Goal: Information Seeking & Learning: Find specific fact

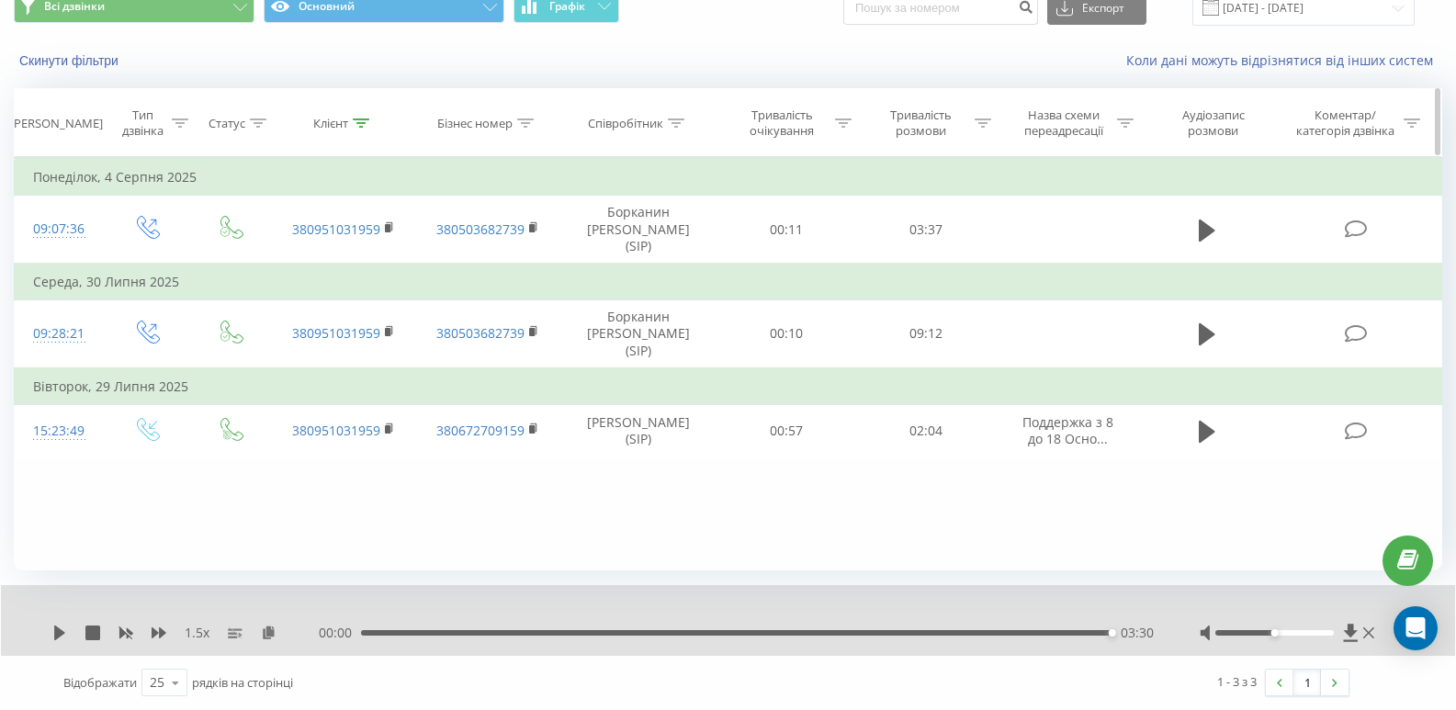
click at [363, 122] on icon at bounding box center [361, 122] width 17 height 9
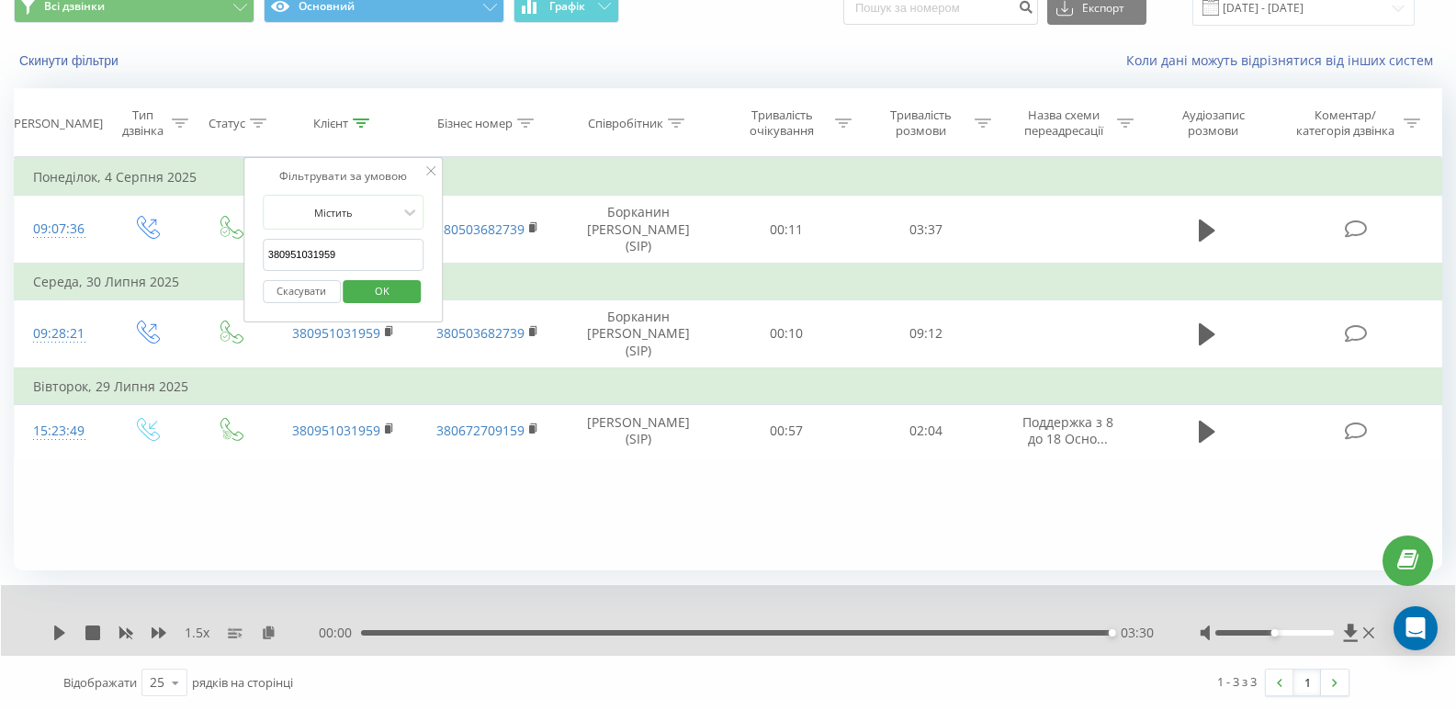
click at [359, 240] on input "380951031959" at bounding box center [344, 255] width 162 height 32
paste input "84553072"
click at [376, 294] on span "OK" at bounding box center [381, 290] width 51 height 28
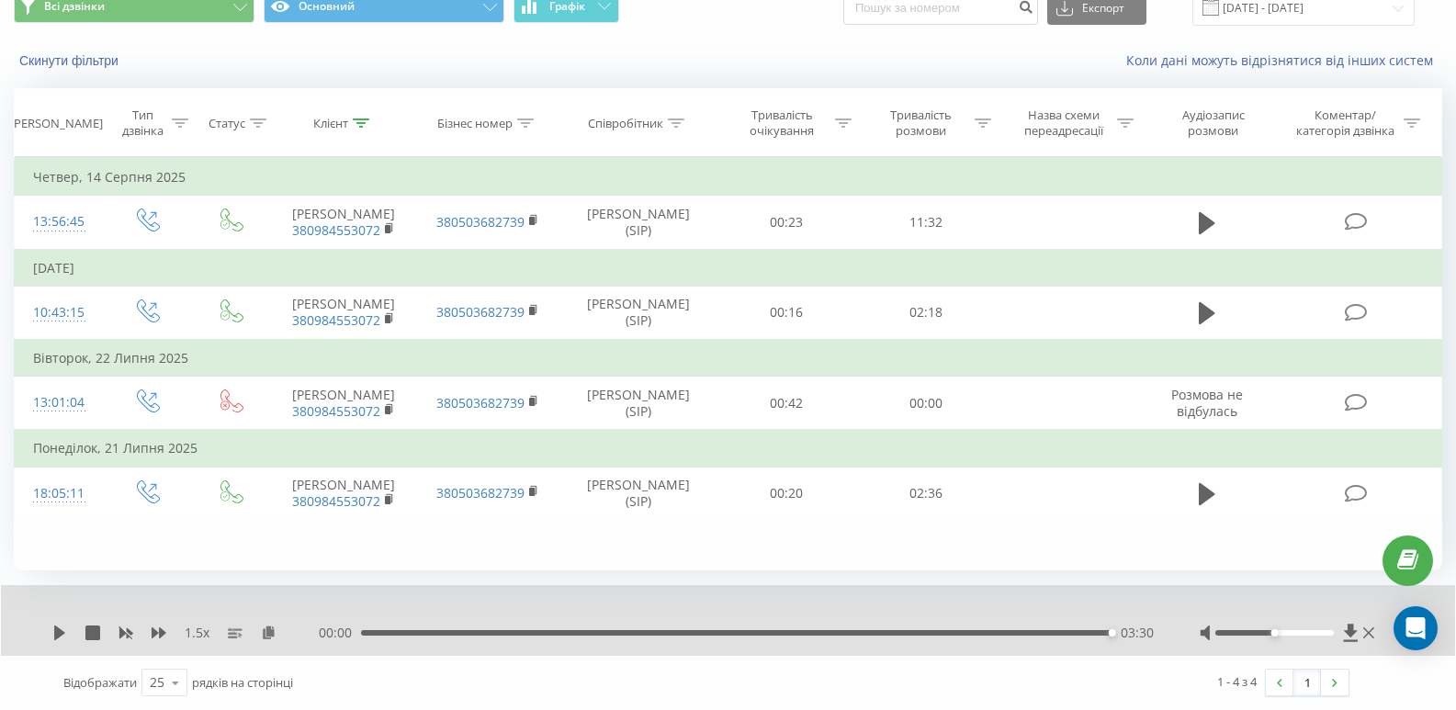
scroll to position [85, 0]
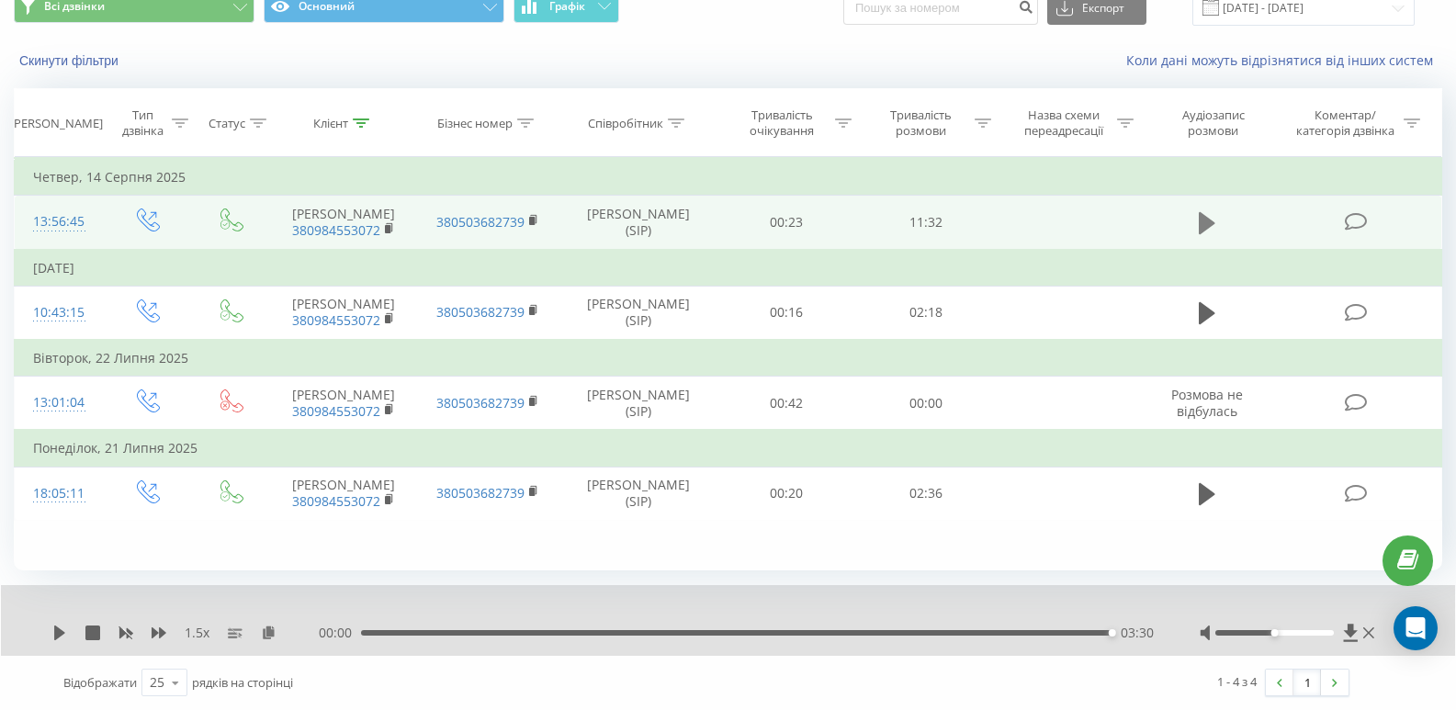
click at [1202, 229] on icon at bounding box center [1207, 223] width 17 height 22
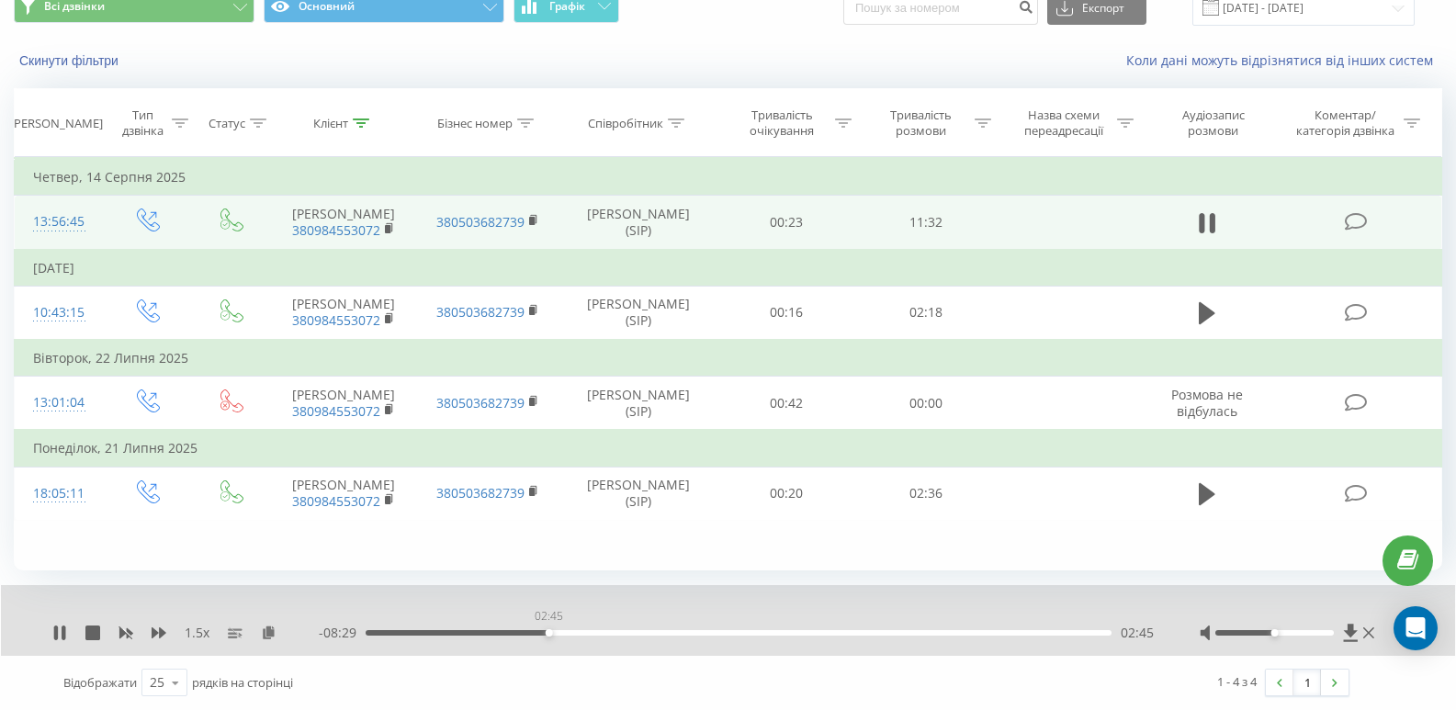
click at [548, 632] on div "02:45" at bounding box center [739, 633] width 746 height 6
click at [571, 634] on div "02:46" at bounding box center [739, 633] width 746 height 6
click at [589, 631] on div "03:22" at bounding box center [739, 633] width 746 height 6
click at [629, 636] on div "03:22" at bounding box center [739, 633] width 746 height 6
click at [651, 632] on div "00:00" at bounding box center [739, 633] width 746 height 6
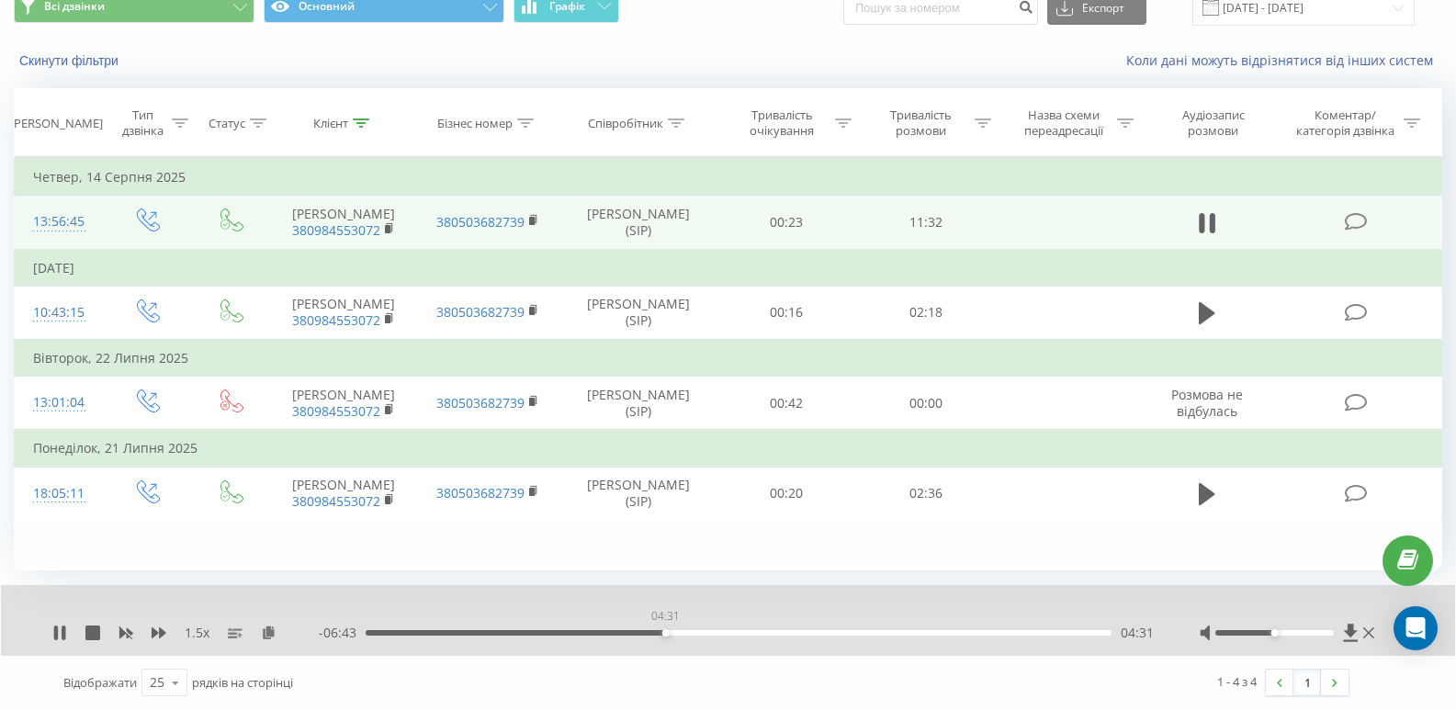
click at [665, 634] on div "04:31" at bounding box center [739, 633] width 746 height 6
click at [684, 632] on div "04:31" at bounding box center [739, 633] width 746 height 6
click at [696, 632] on div "04:49" at bounding box center [739, 633] width 746 height 6
click at [714, 632] on div "05:15" at bounding box center [739, 633] width 746 height 6
click at [729, 633] on div "05:28" at bounding box center [739, 633] width 746 height 6
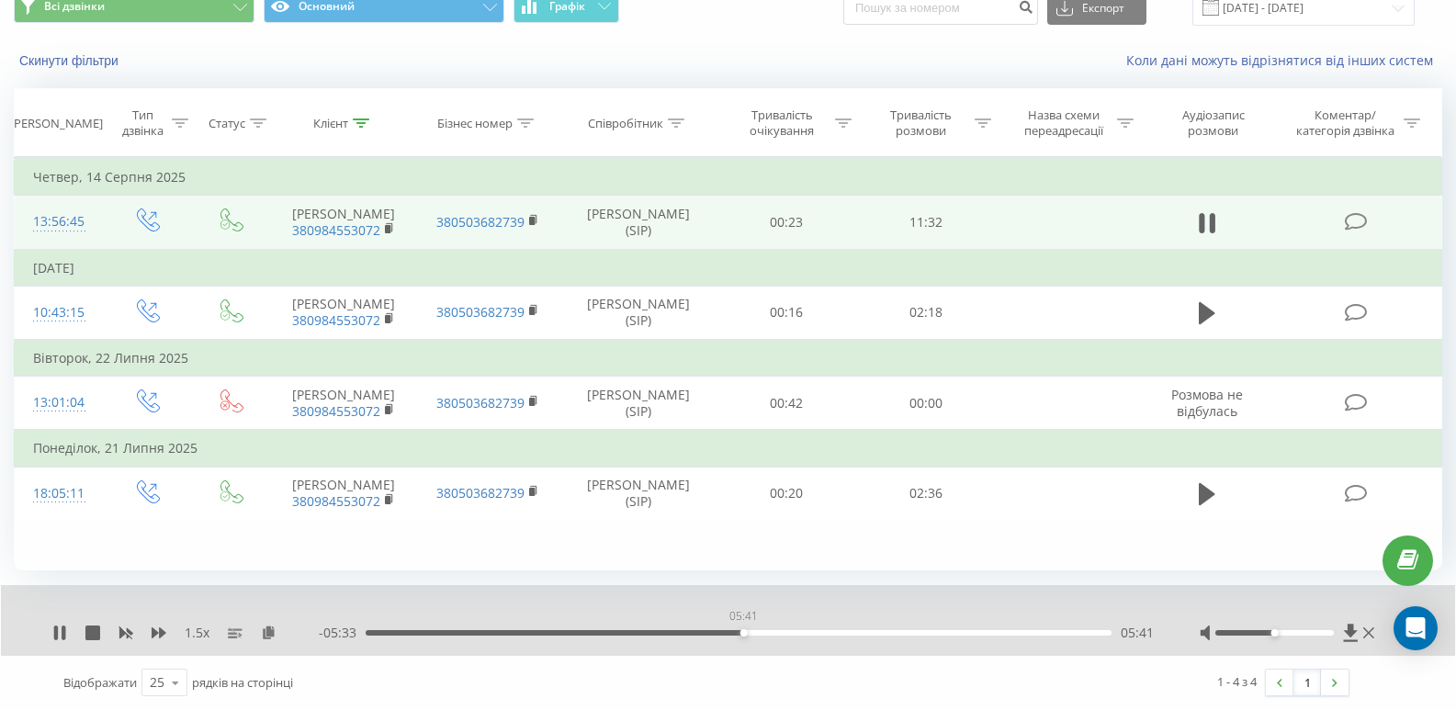
click at [743, 632] on div "05:41" at bounding box center [739, 633] width 746 height 6
click at [760, 631] on div "05:44" at bounding box center [739, 633] width 746 height 6
click at [798, 631] on div "06:25" at bounding box center [739, 633] width 746 height 6
click at [817, 630] on div "06:32" at bounding box center [739, 633] width 746 height 6
click at [840, 632] on div "07:09" at bounding box center [739, 633] width 746 height 6
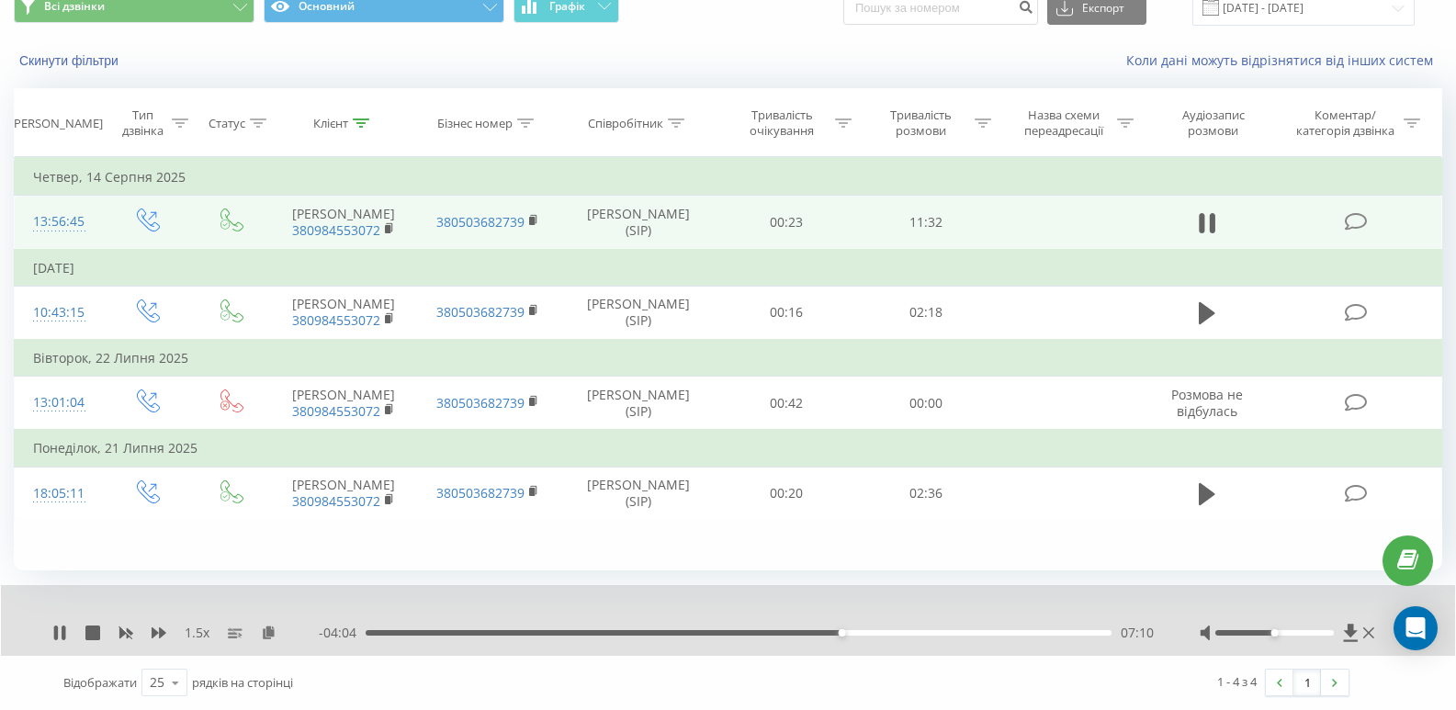
click at [874, 635] on div "07:10" at bounding box center [739, 633] width 746 height 6
click at [906, 633] on div "07:41" at bounding box center [739, 633] width 746 height 6
click at [931, 634] on div "08:12" at bounding box center [739, 633] width 746 height 6
click at [946, 634] on div "08:33" at bounding box center [739, 633] width 746 height 6
click at [385, 235] on icon at bounding box center [390, 228] width 10 height 13
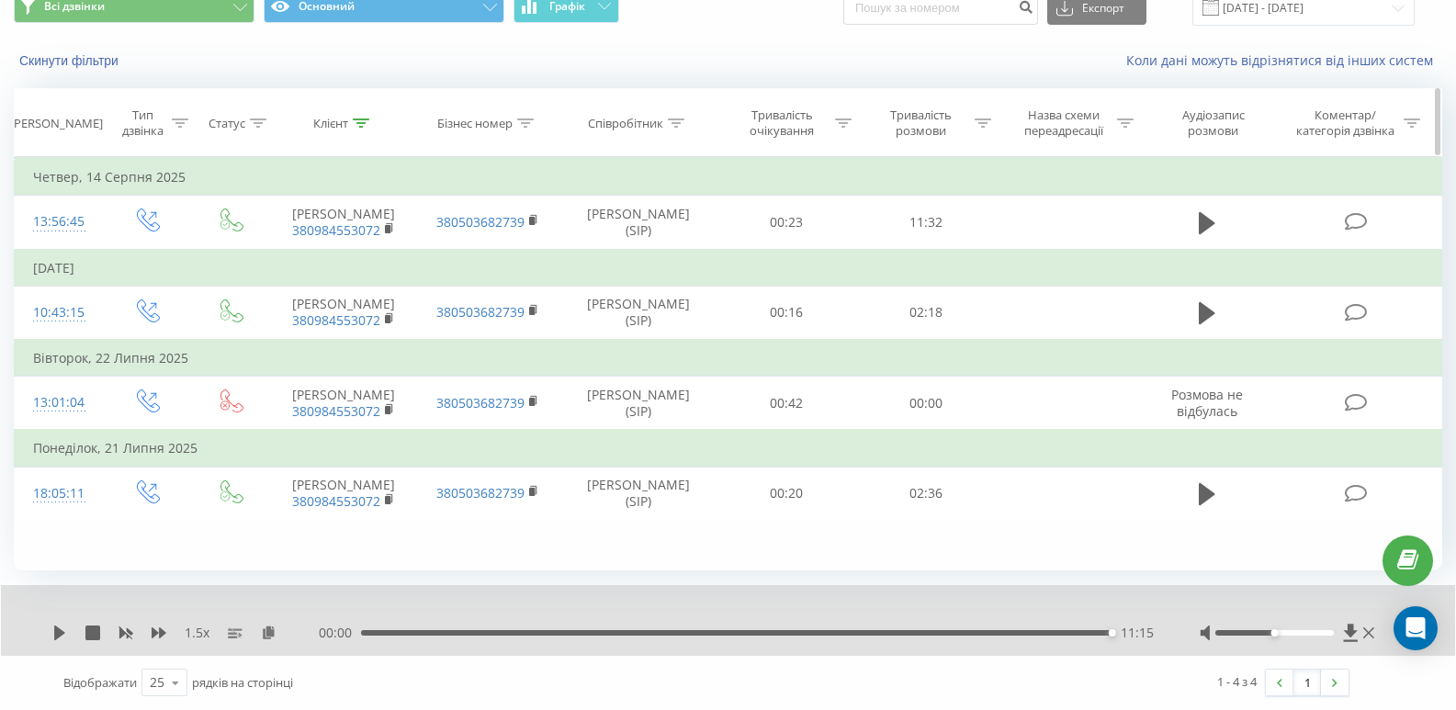
click at [354, 118] on icon at bounding box center [361, 122] width 17 height 9
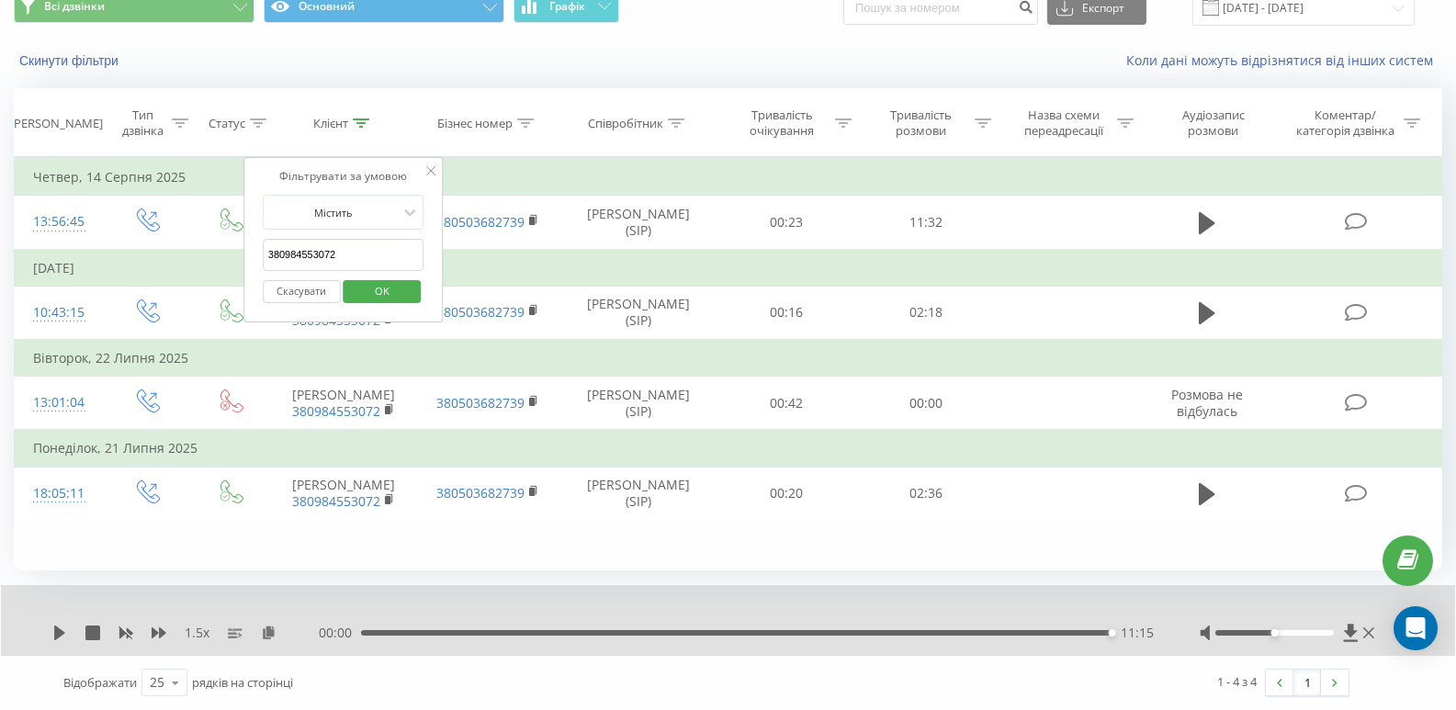
click at [349, 239] on input "380984553072" at bounding box center [344, 255] width 162 height 32
paste input "0640794"
click at [373, 276] on span "OK" at bounding box center [381, 290] width 51 height 28
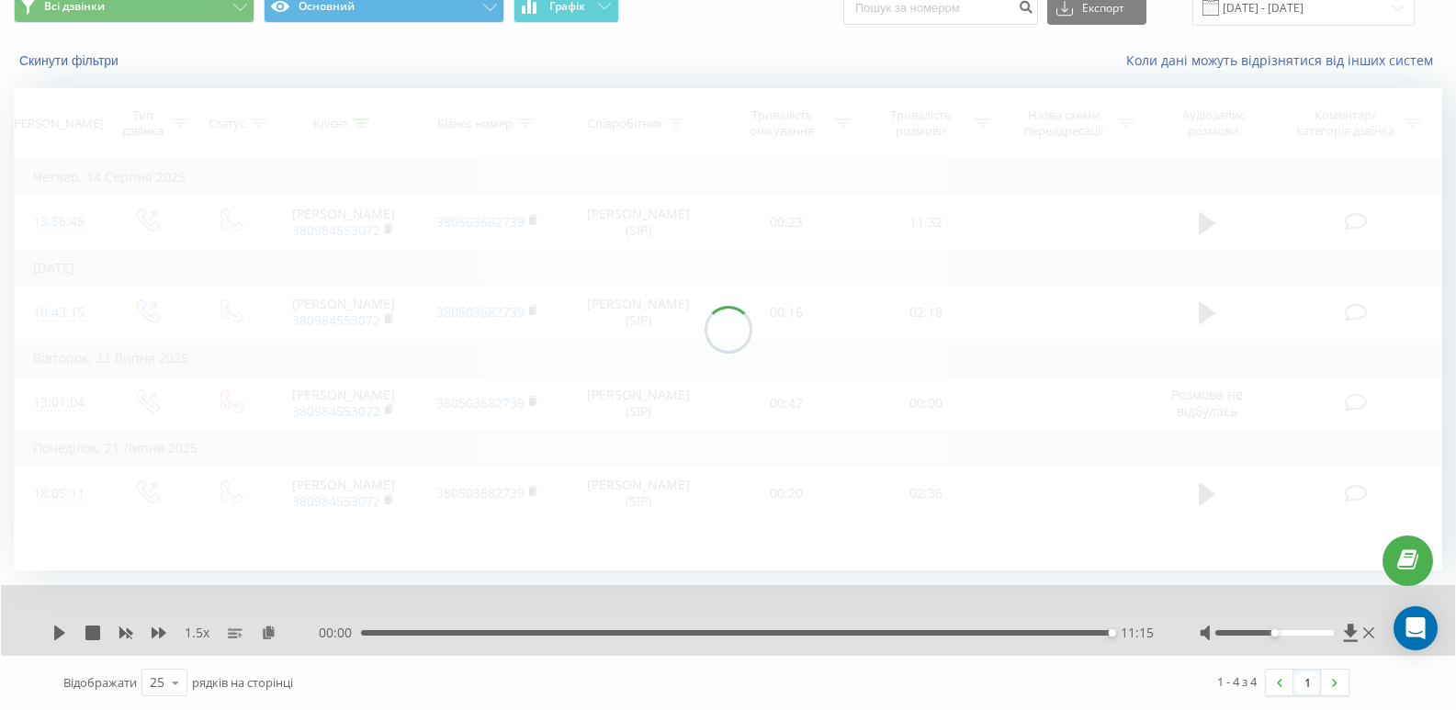
scroll to position [79, 0]
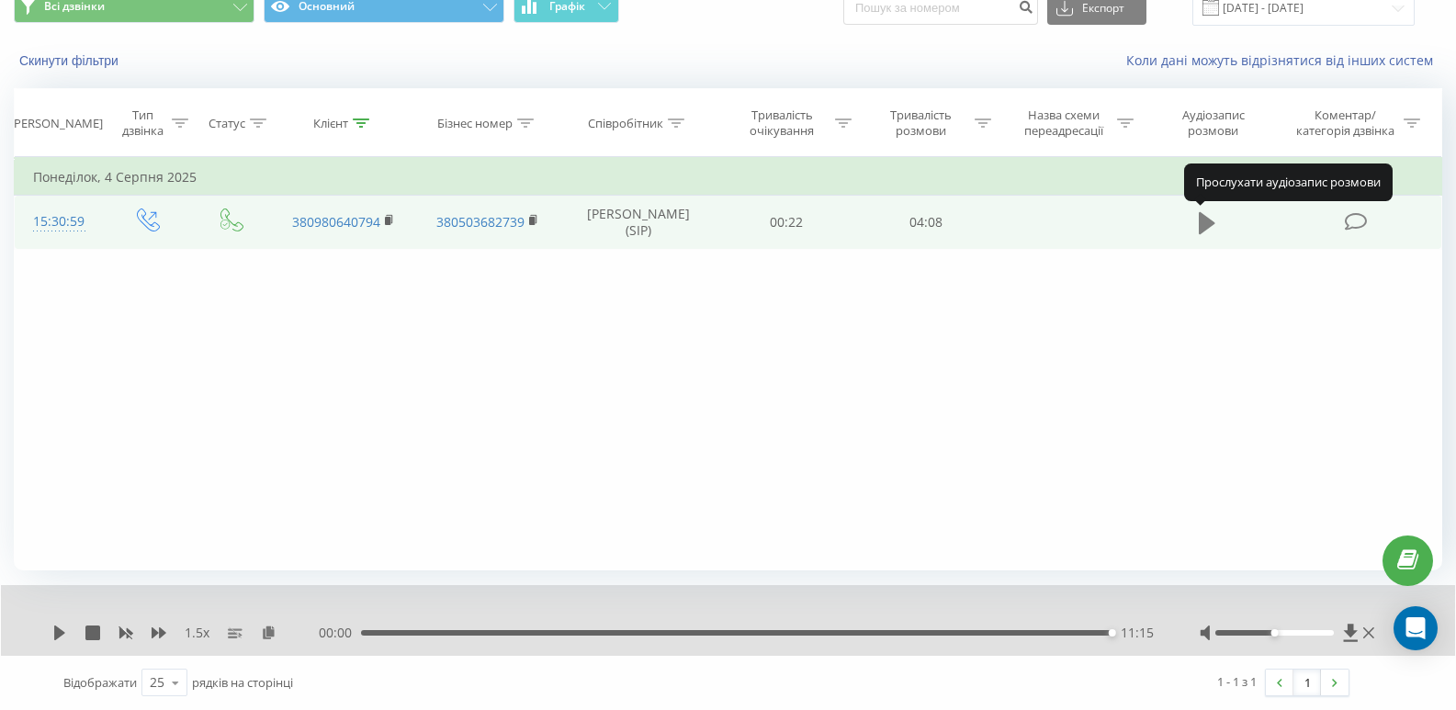
click at [1206, 222] on icon at bounding box center [1207, 223] width 17 height 22
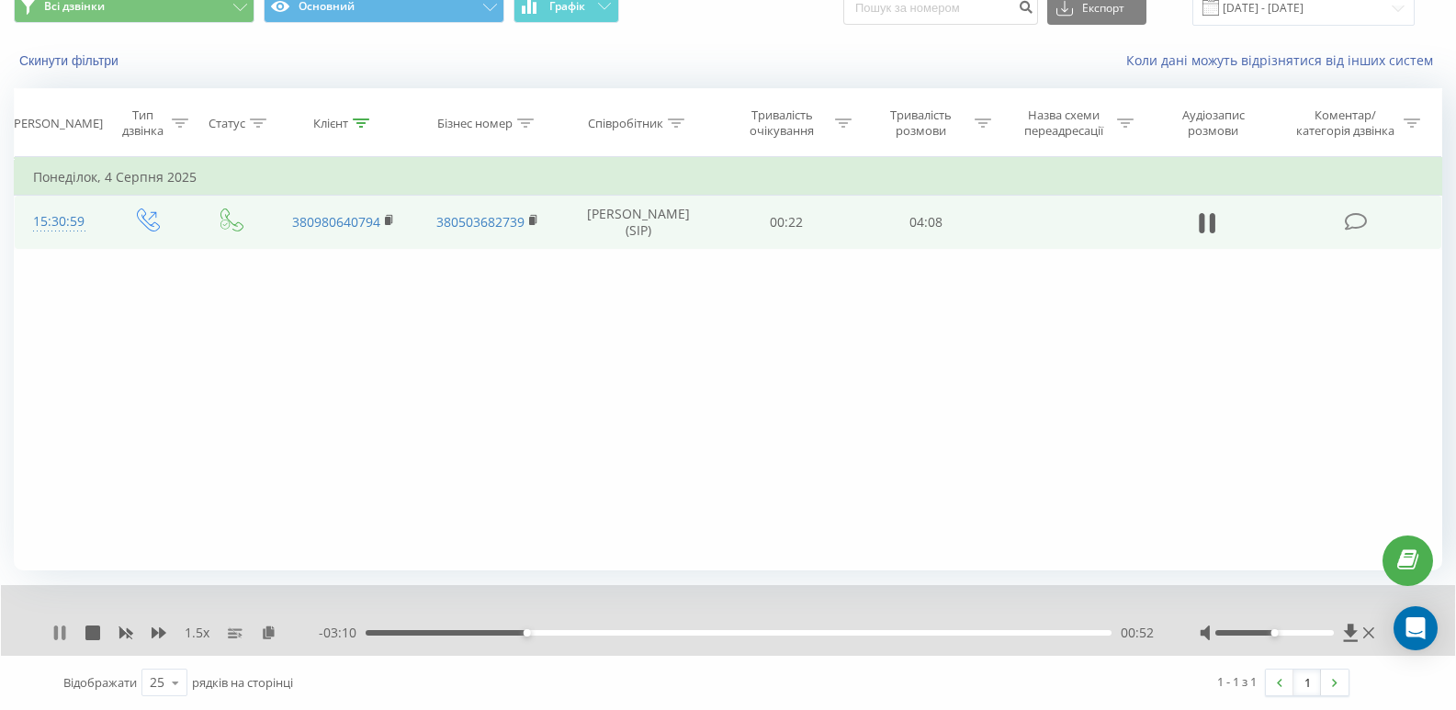
click at [64, 634] on icon at bounding box center [64, 633] width 4 height 15
drag, startPoint x: 64, startPoint y: 634, endPoint x: 57, endPoint y: 640, distance: 9.8
click at [57, 640] on icon at bounding box center [59, 633] width 15 height 15
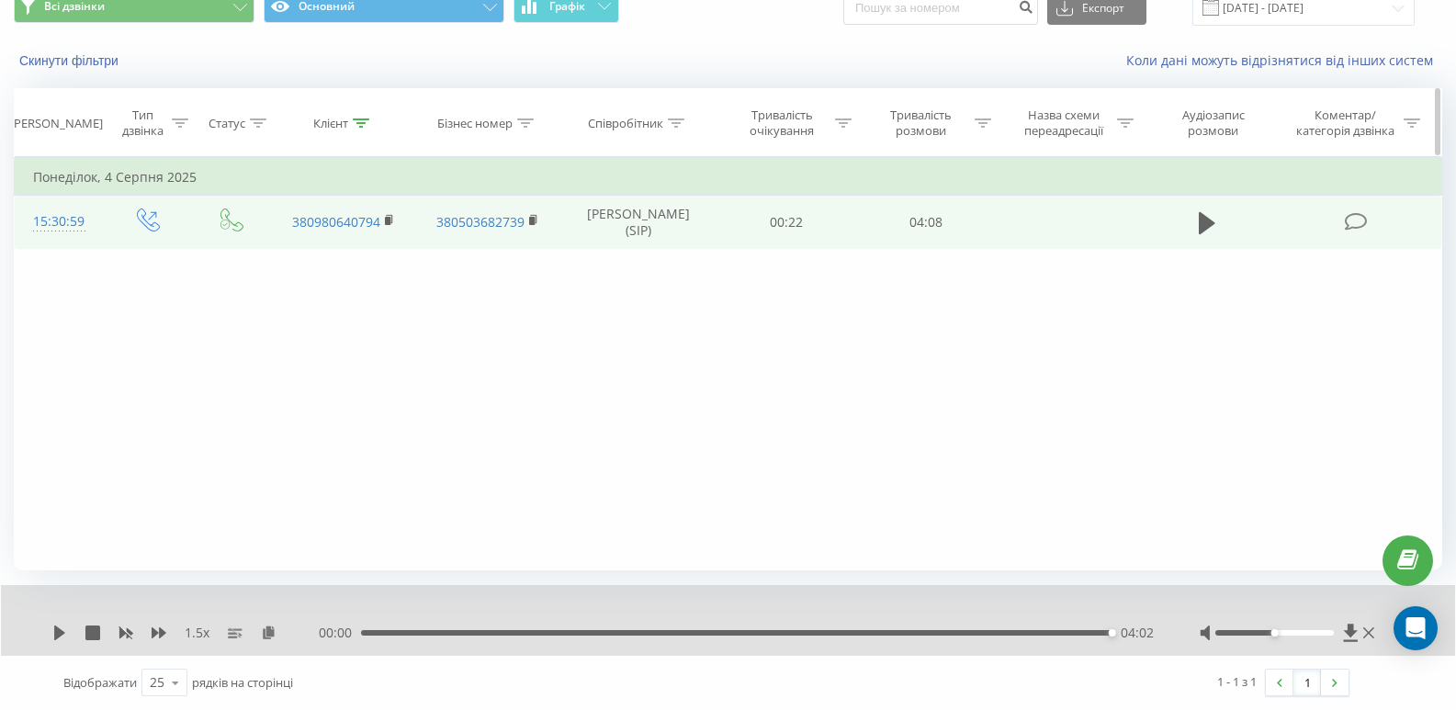
click at [366, 125] on icon at bounding box center [361, 122] width 17 height 9
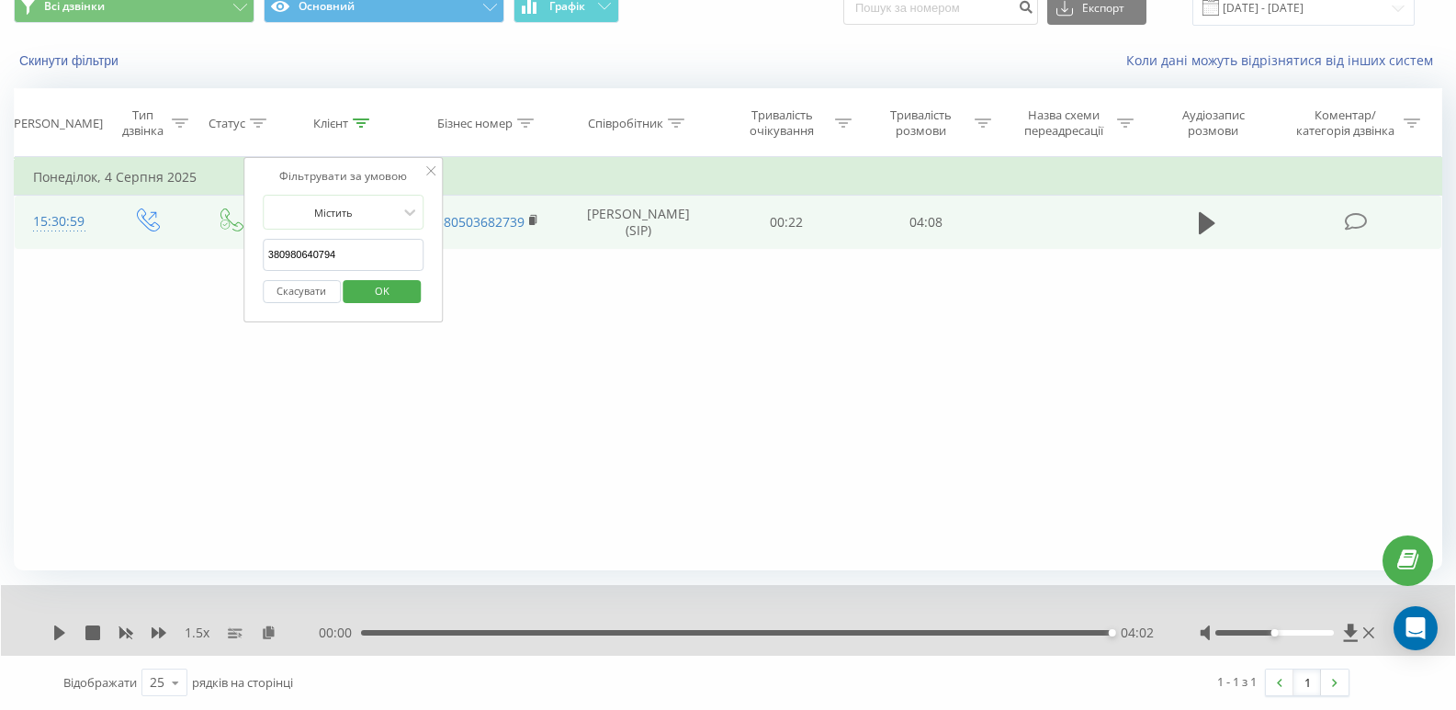
click at [338, 246] on input "380980640794" at bounding box center [344, 255] width 162 height 32
paste input "674102705"
click at [396, 293] on span "OK" at bounding box center [381, 290] width 51 height 28
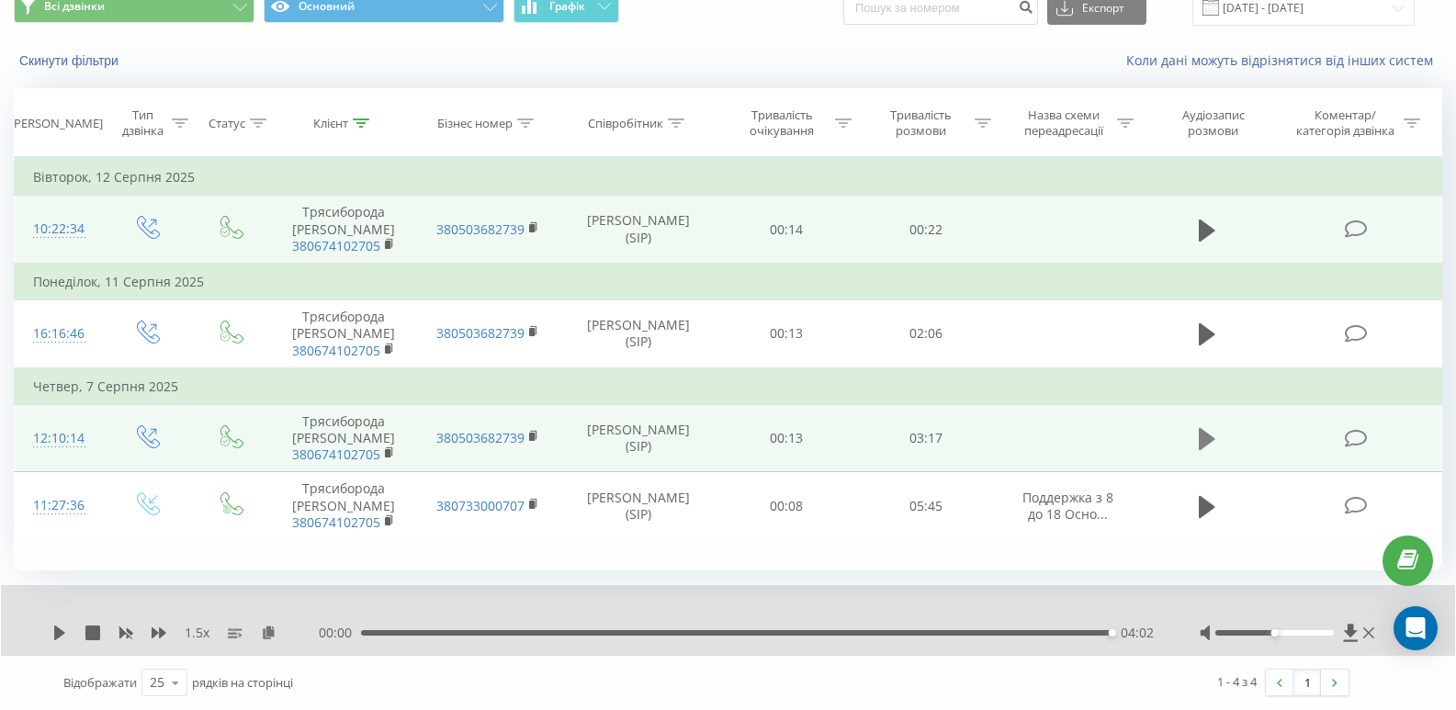
click at [1203, 450] on icon at bounding box center [1207, 439] width 17 height 22
click at [358, 124] on icon at bounding box center [361, 122] width 17 height 9
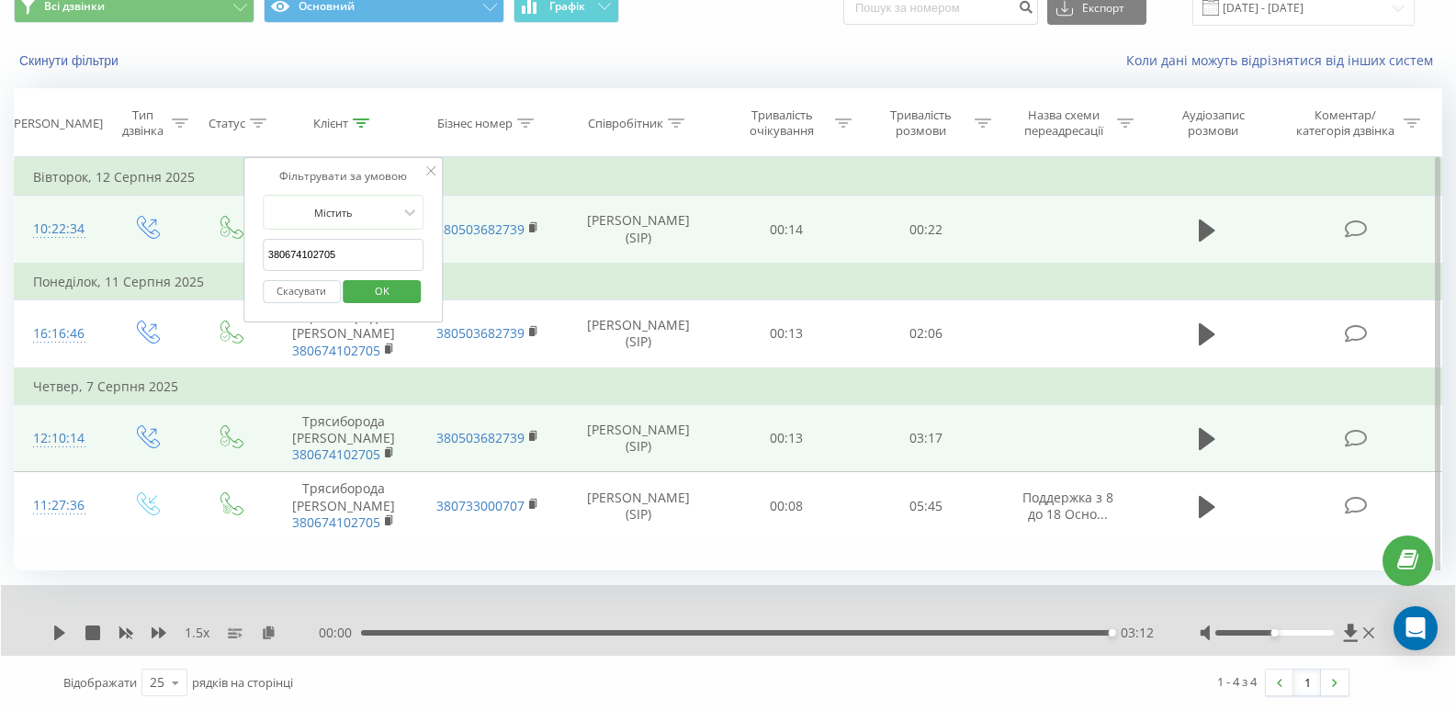
click at [345, 255] on input "380674102705" at bounding box center [344, 255] width 162 height 32
click at [345, 254] on input "380674102705" at bounding box center [344, 255] width 162 height 32
paste input "986509598"
click at [378, 295] on span "OK" at bounding box center [381, 290] width 51 height 28
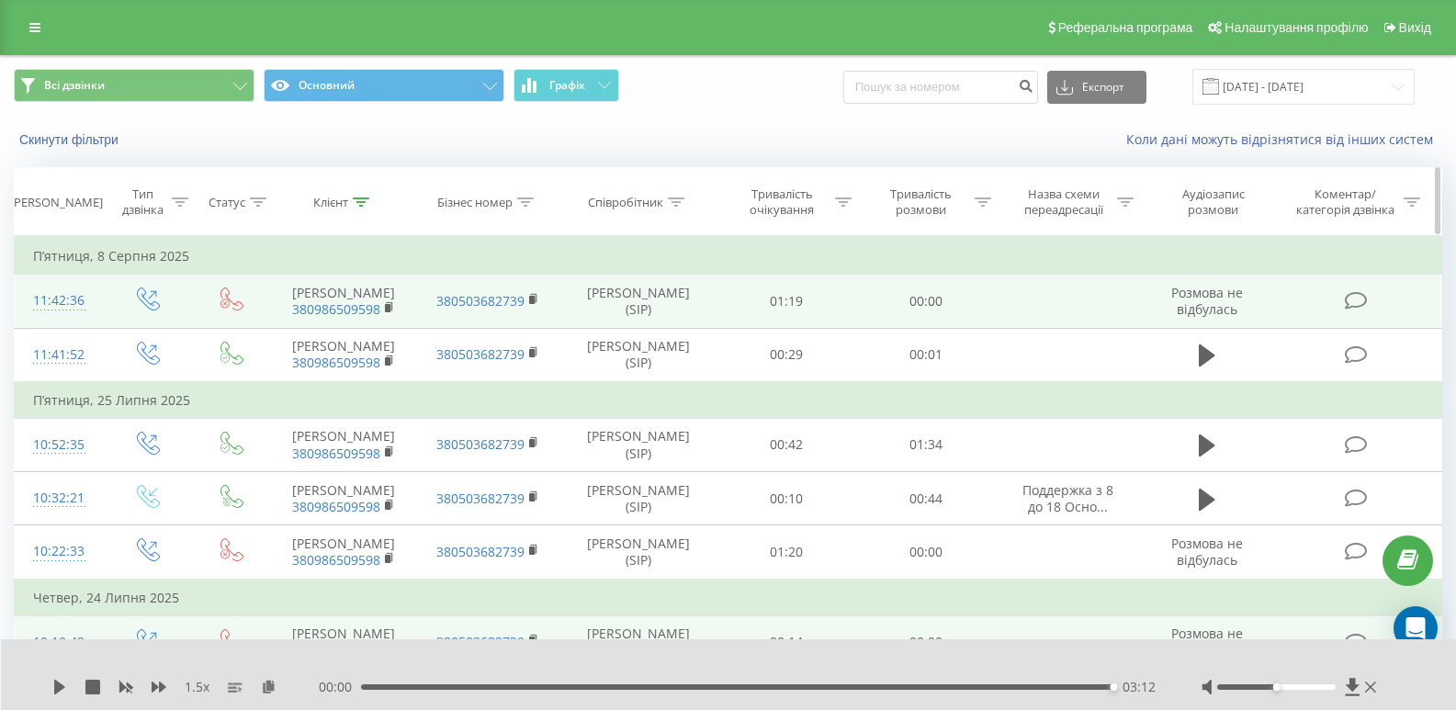
click at [363, 201] on icon at bounding box center [361, 201] width 17 height 9
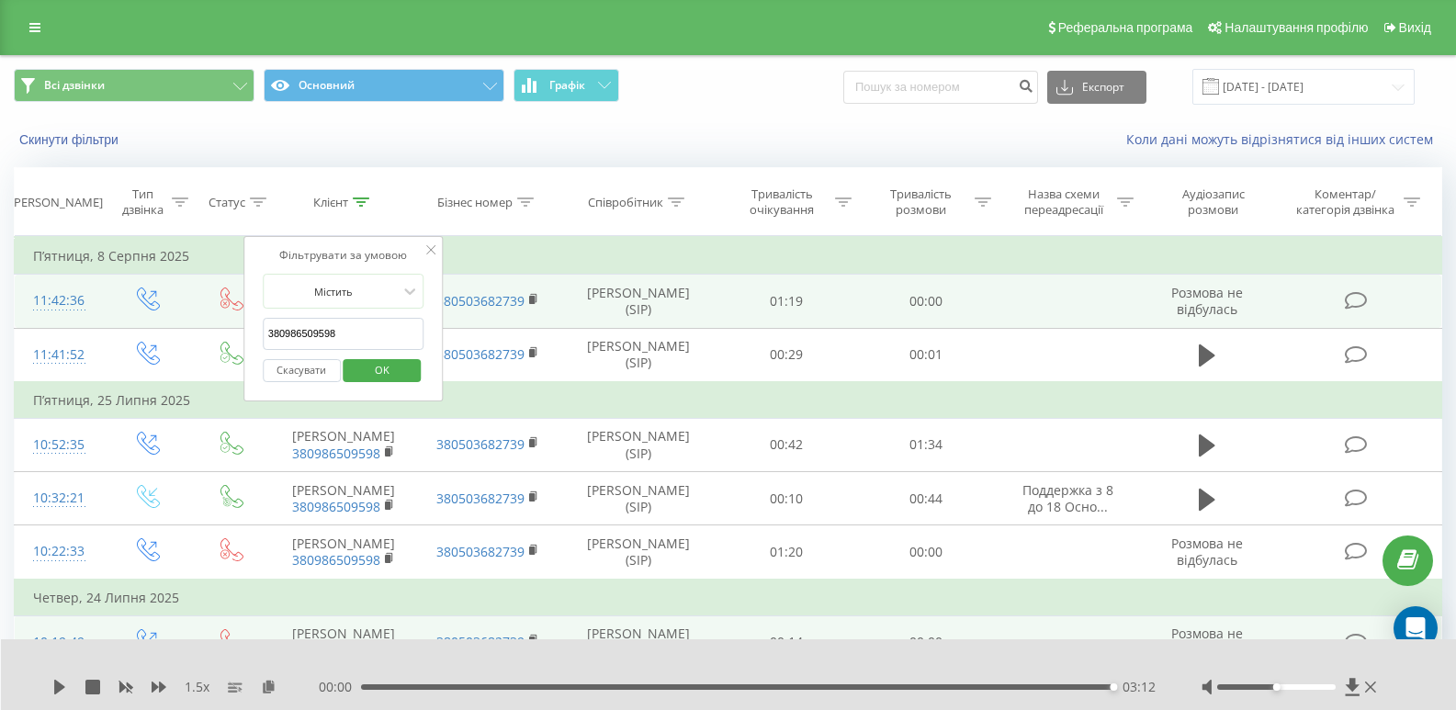
click at [355, 333] on input "380986509598" at bounding box center [344, 334] width 162 height 32
paste input "91921543"
click at [390, 369] on span "OK" at bounding box center [381, 369] width 51 height 28
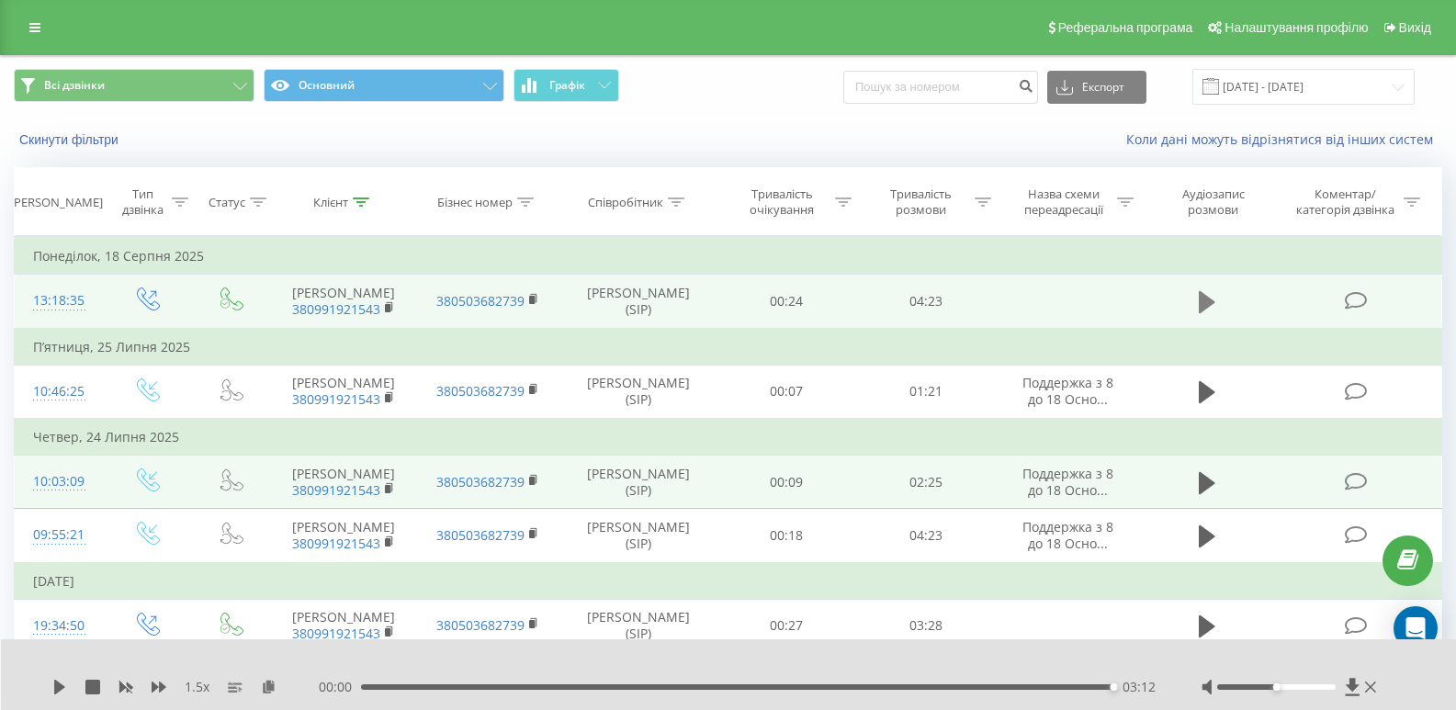
click at [1202, 310] on icon at bounding box center [1207, 302] width 17 height 22
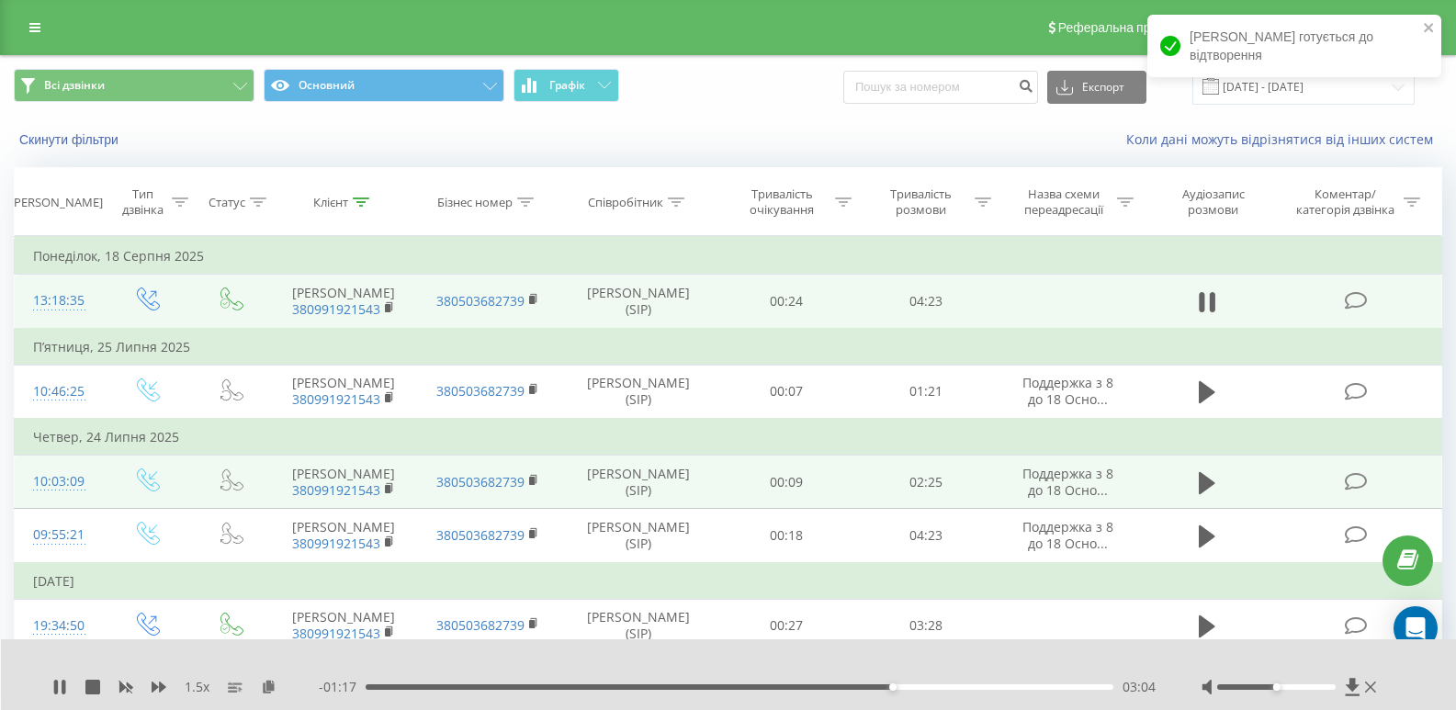
click at [898, 689] on div "03:04" at bounding box center [740, 687] width 748 height 6
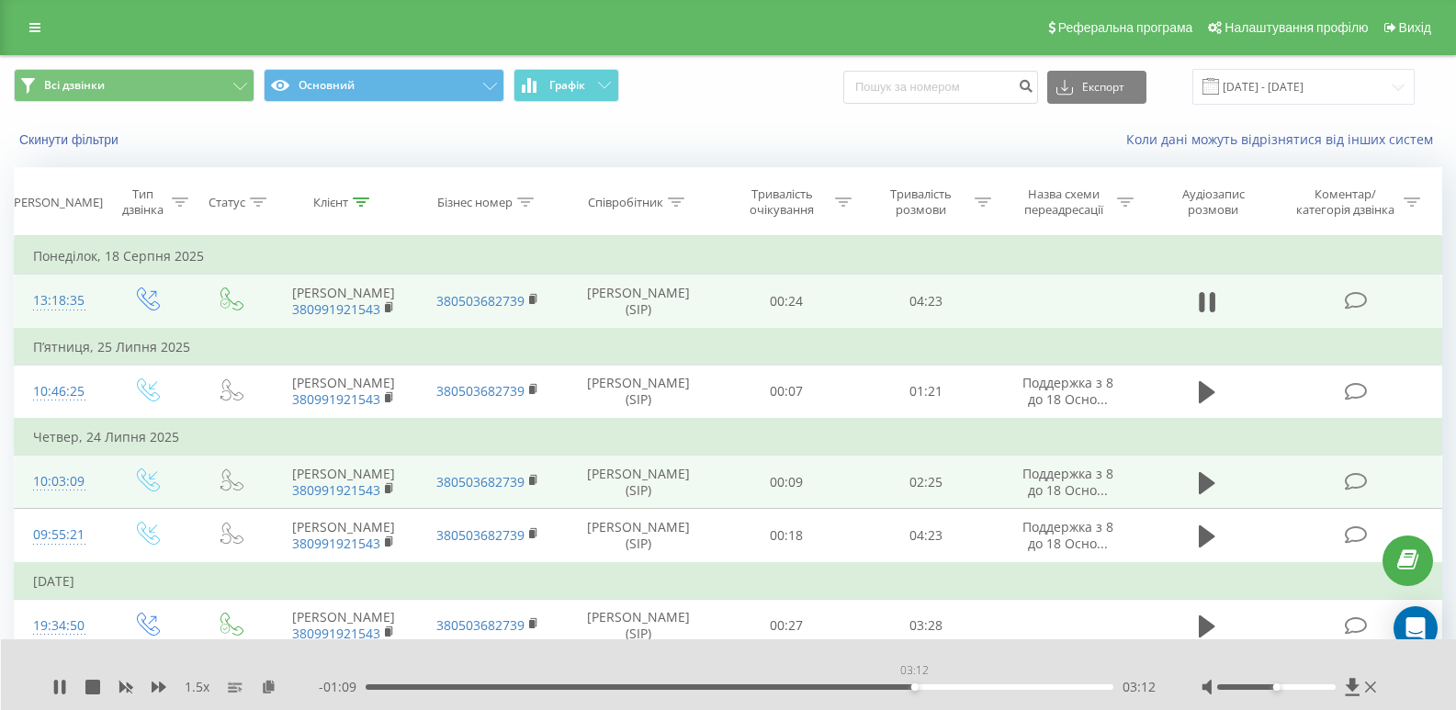
click at [914, 687] on div "03:12" at bounding box center [740, 687] width 748 height 6
click at [930, 685] on div "03:18" at bounding box center [740, 687] width 748 height 6
click at [941, 685] on div "03:22" at bounding box center [740, 687] width 748 height 6
click at [966, 686] on div "03:30" at bounding box center [740, 687] width 748 height 6
click at [996, 687] on div "03:34" at bounding box center [740, 687] width 748 height 6
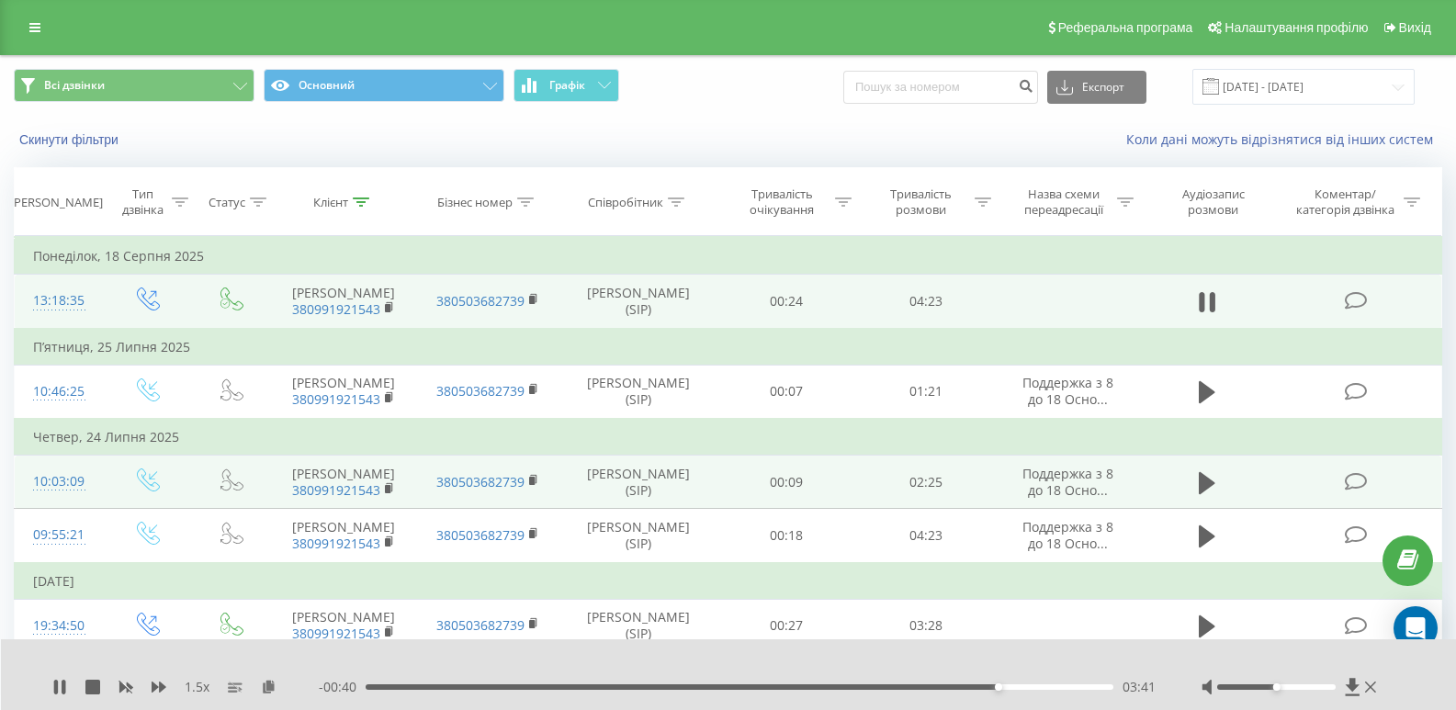
click at [1007, 687] on div "03:41" at bounding box center [740, 687] width 748 height 6
click at [1022, 687] on div "03:46" at bounding box center [740, 687] width 748 height 6
click at [356, 201] on icon at bounding box center [361, 201] width 17 height 9
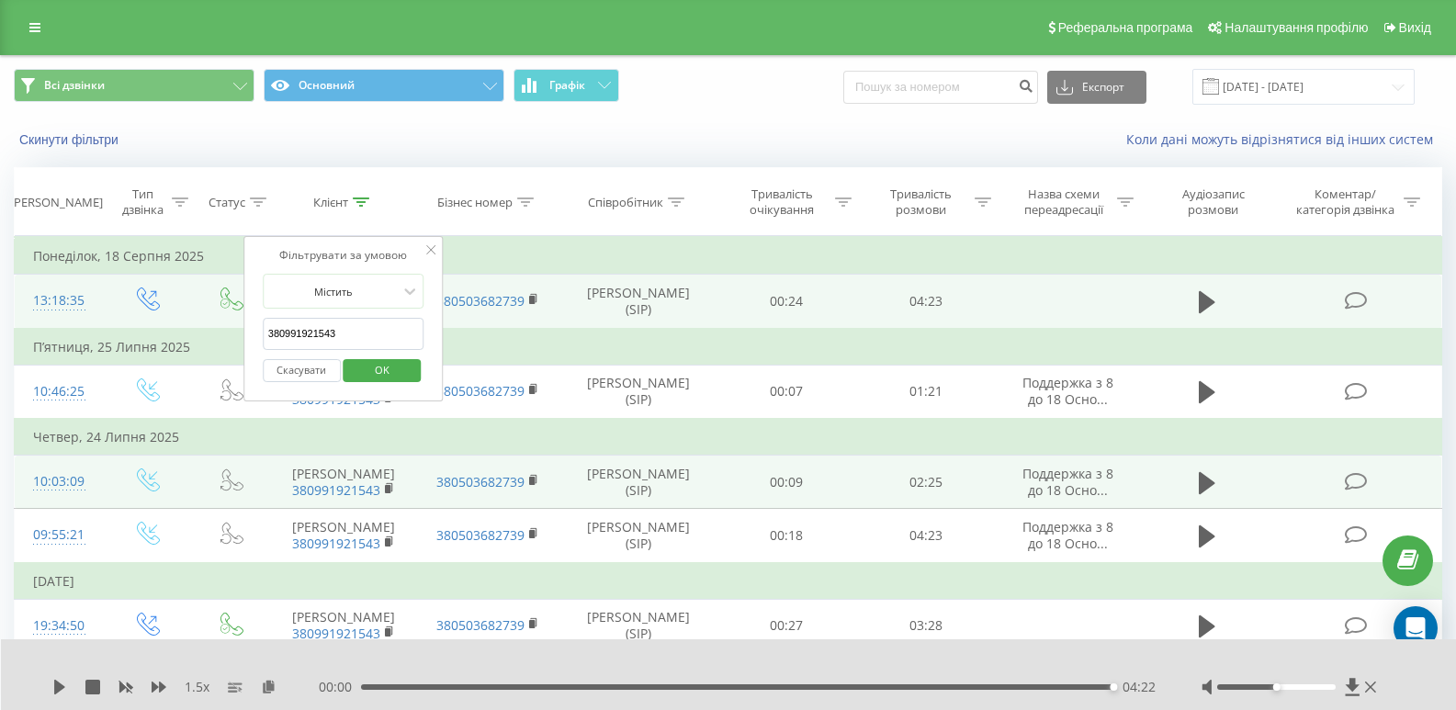
click at [339, 343] on input "380991921543" at bounding box center [344, 334] width 162 height 32
paste input "672701960"
click at [362, 373] on span "OK" at bounding box center [381, 369] width 51 height 28
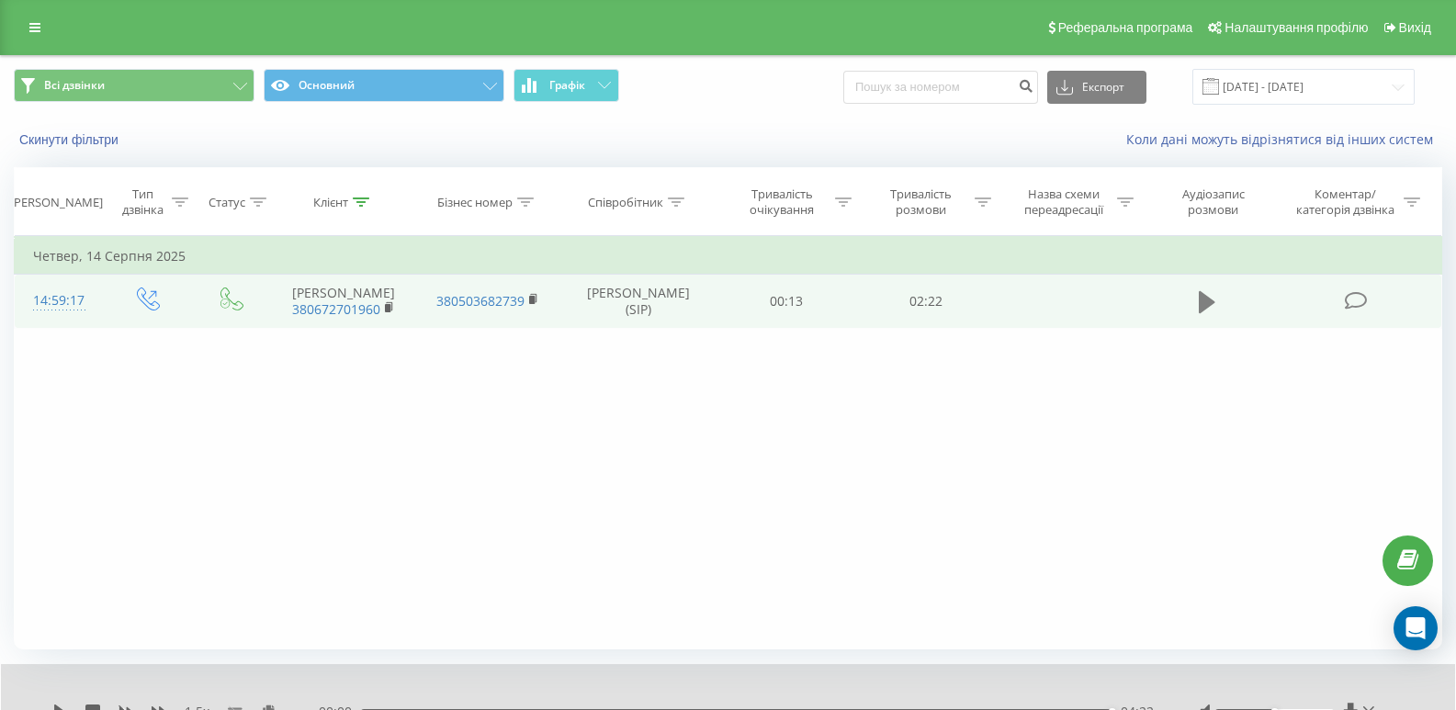
click at [1197, 310] on button at bounding box center [1207, 302] width 28 height 28
click at [355, 205] on icon at bounding box center [361, 201] width 17 height 9
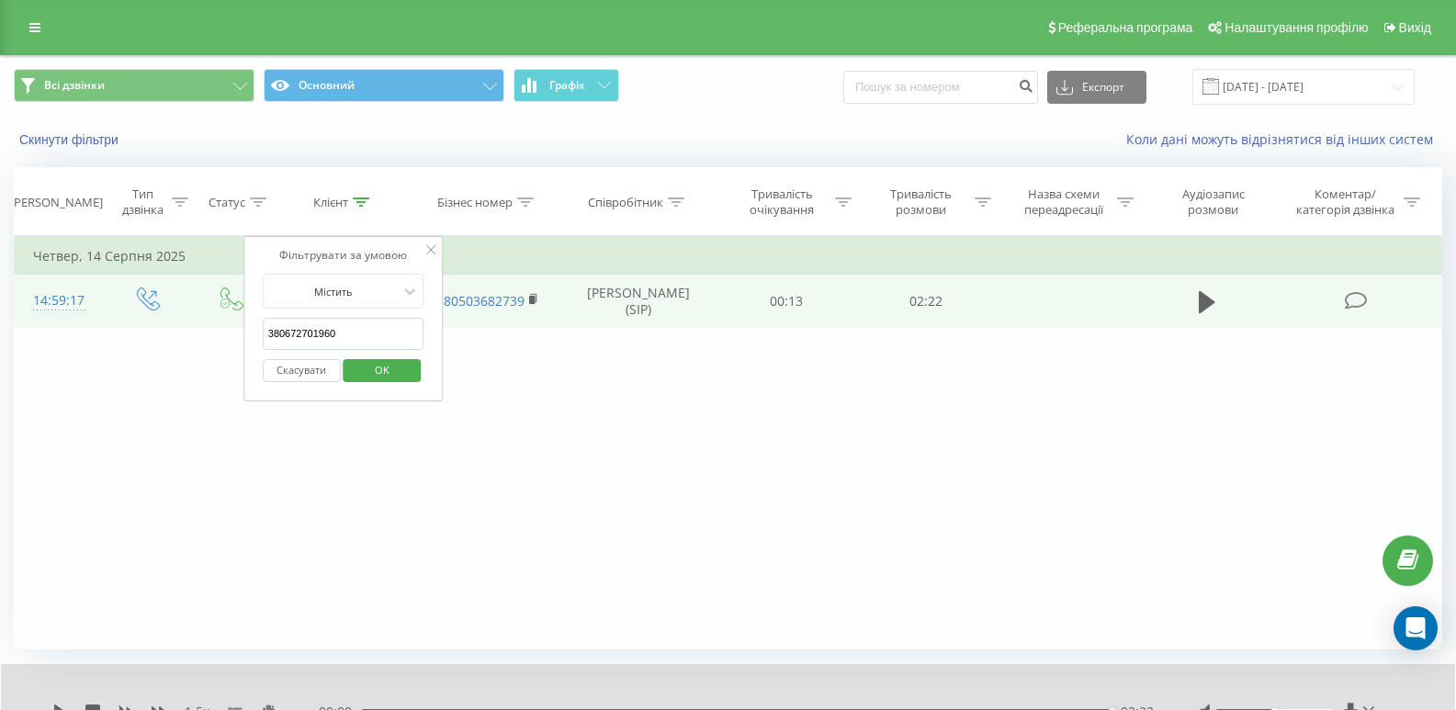
click at [357, 331] on input "380672701960" at bounding box center [344, 334] width 162 height 32
click at [359, 331] on input "380672701960" at bounding box center [344, 334] width 162 height 32
paste input "1762885"
click at [387, 361] on span "OK" at bounding box center [381, 369] width 51 height 28
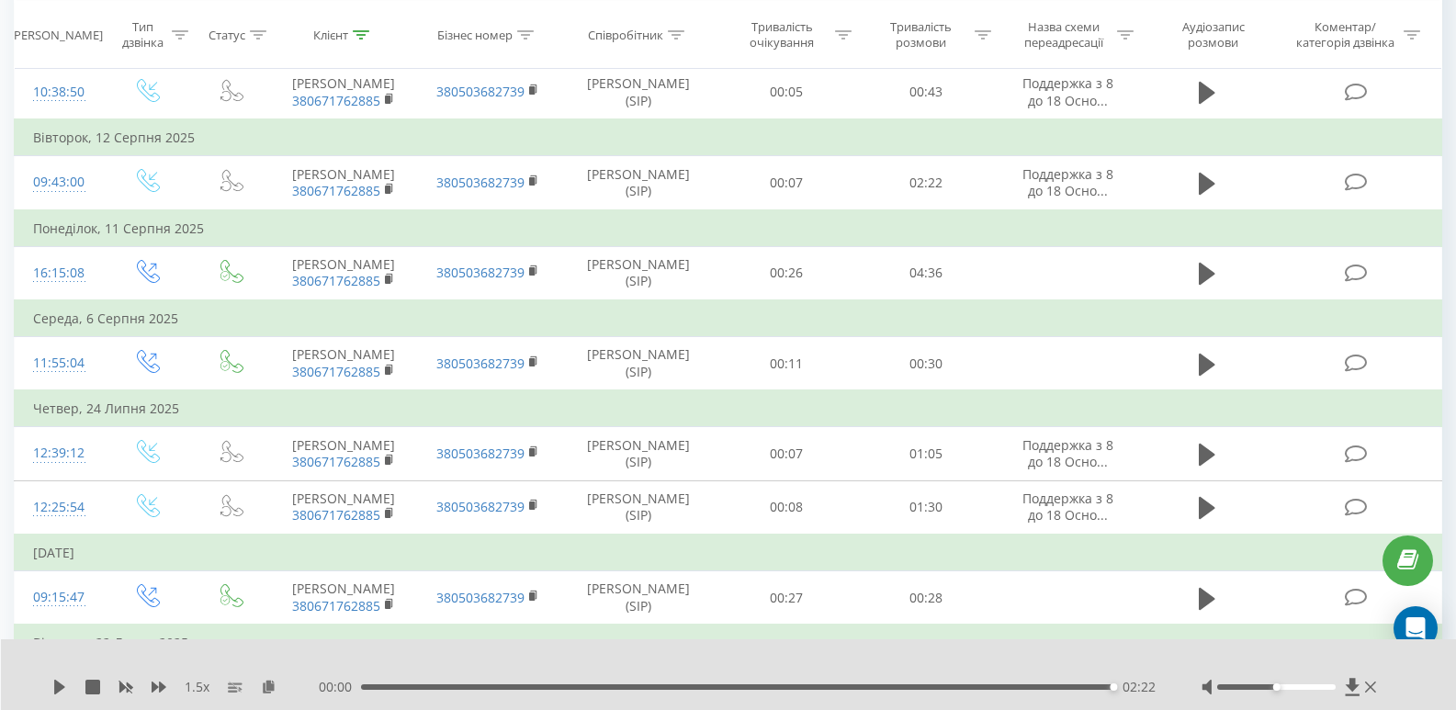
scroll to position [367, 0]
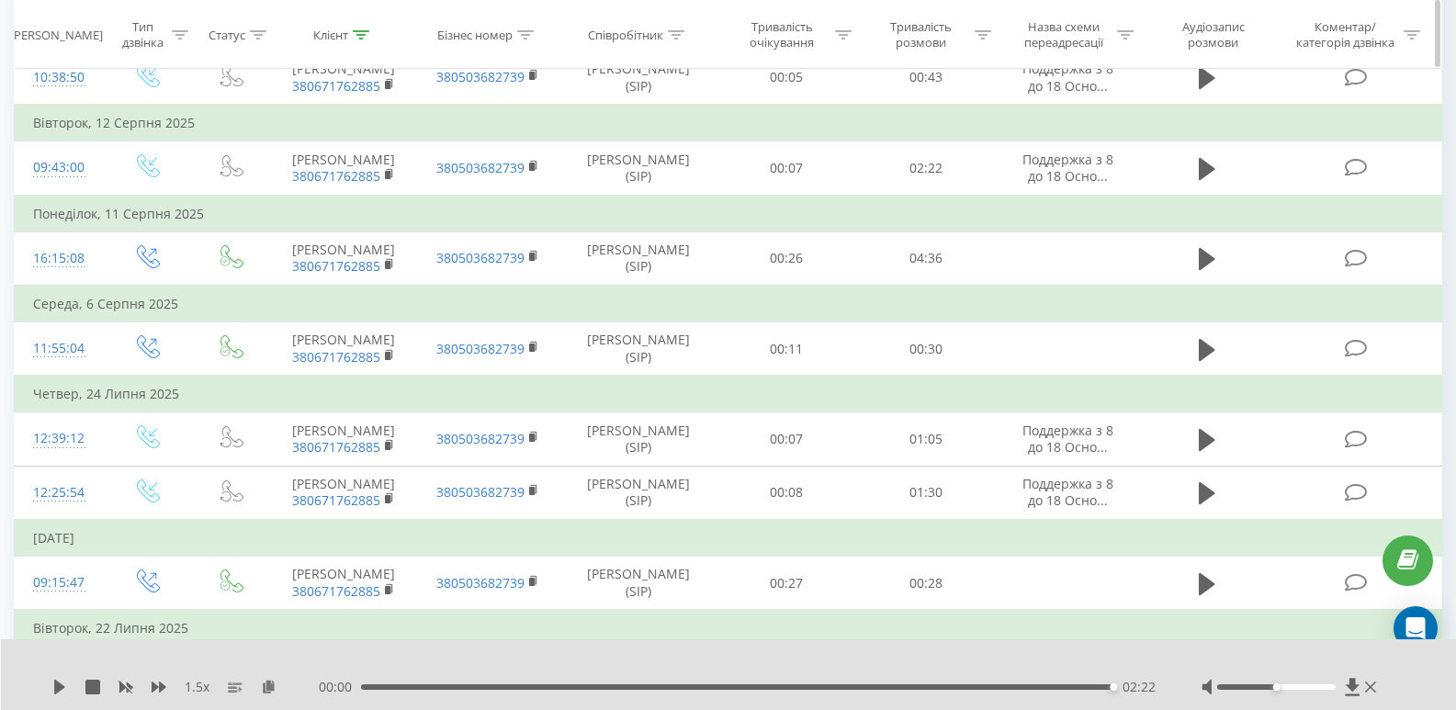
click at [364, 39] on div at bounding box center [361, 35] width 17 height 16
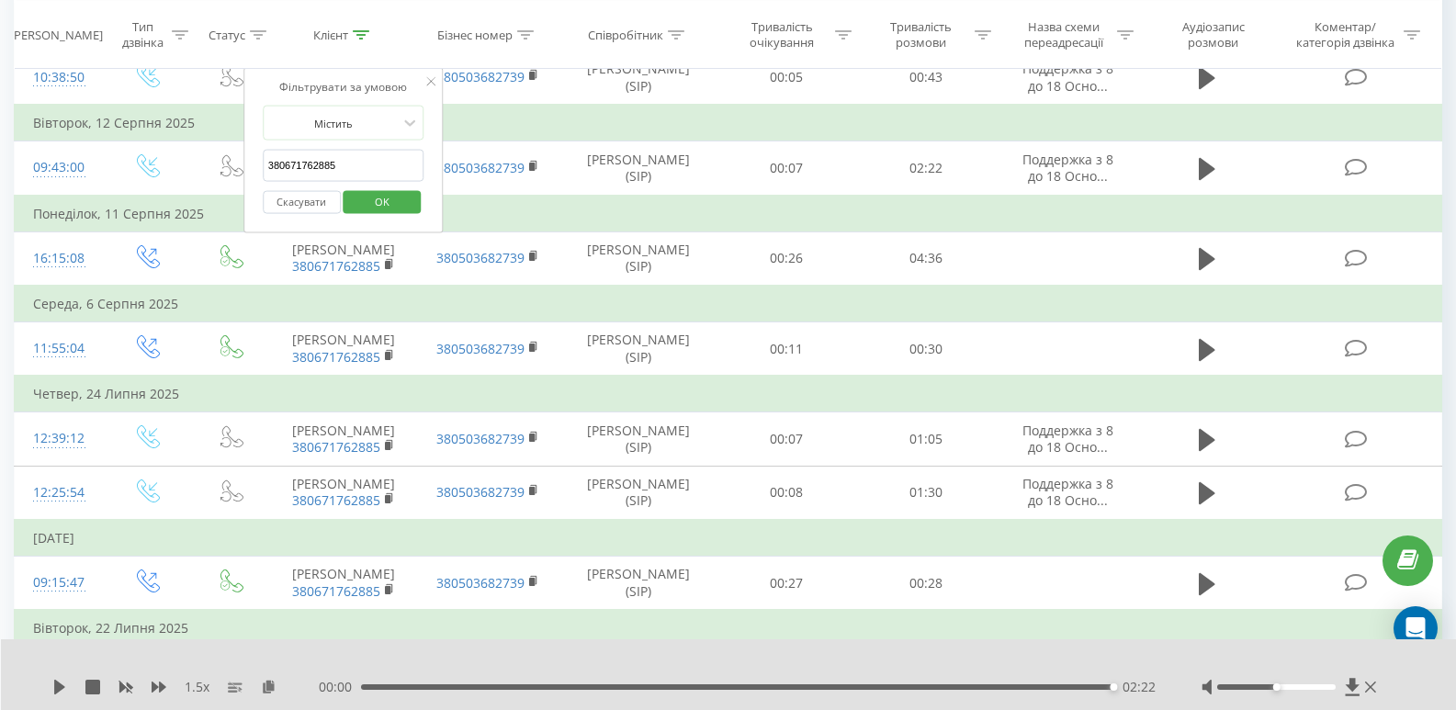
click at [362, 164] on input "380671762885" at bounding box center [344, 166] width 162 height 32
paste input "63522920"
click at [379, 209] on span "OK" at bounding box center [381, 200] width 51 height 28
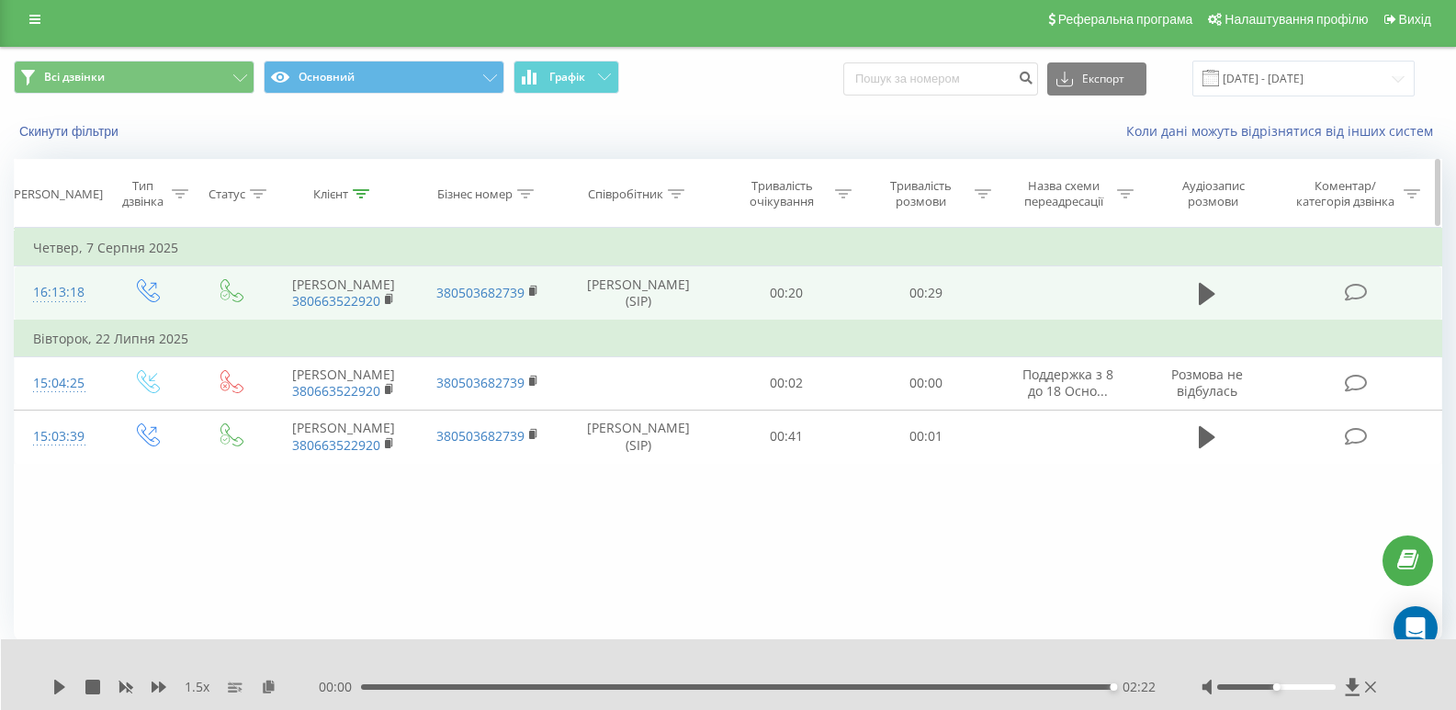
scroll to position [8, 0]
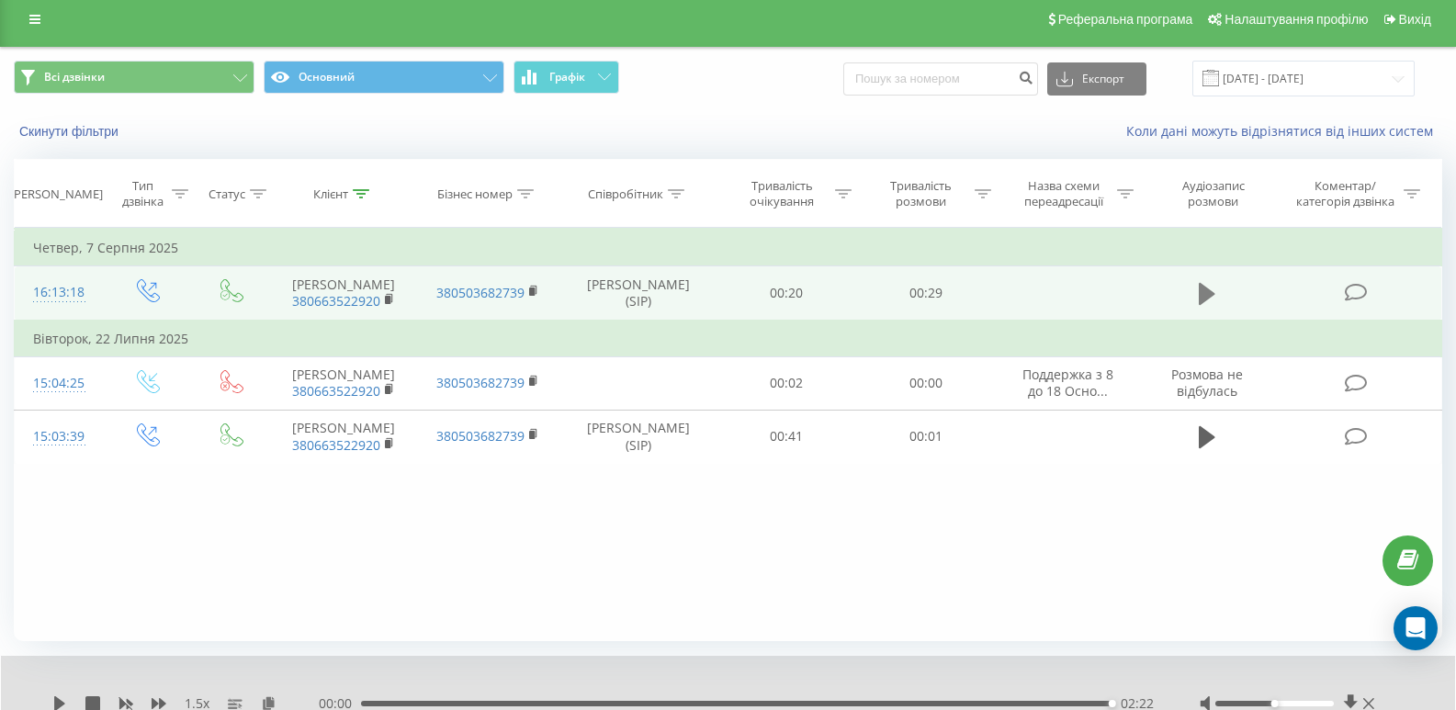
click at [1205, 305] on icon at bounding box center [1207, 294] width 17 height 22
click at [362, 197] on icon at bounding box center [361, 193] width 17 height 9
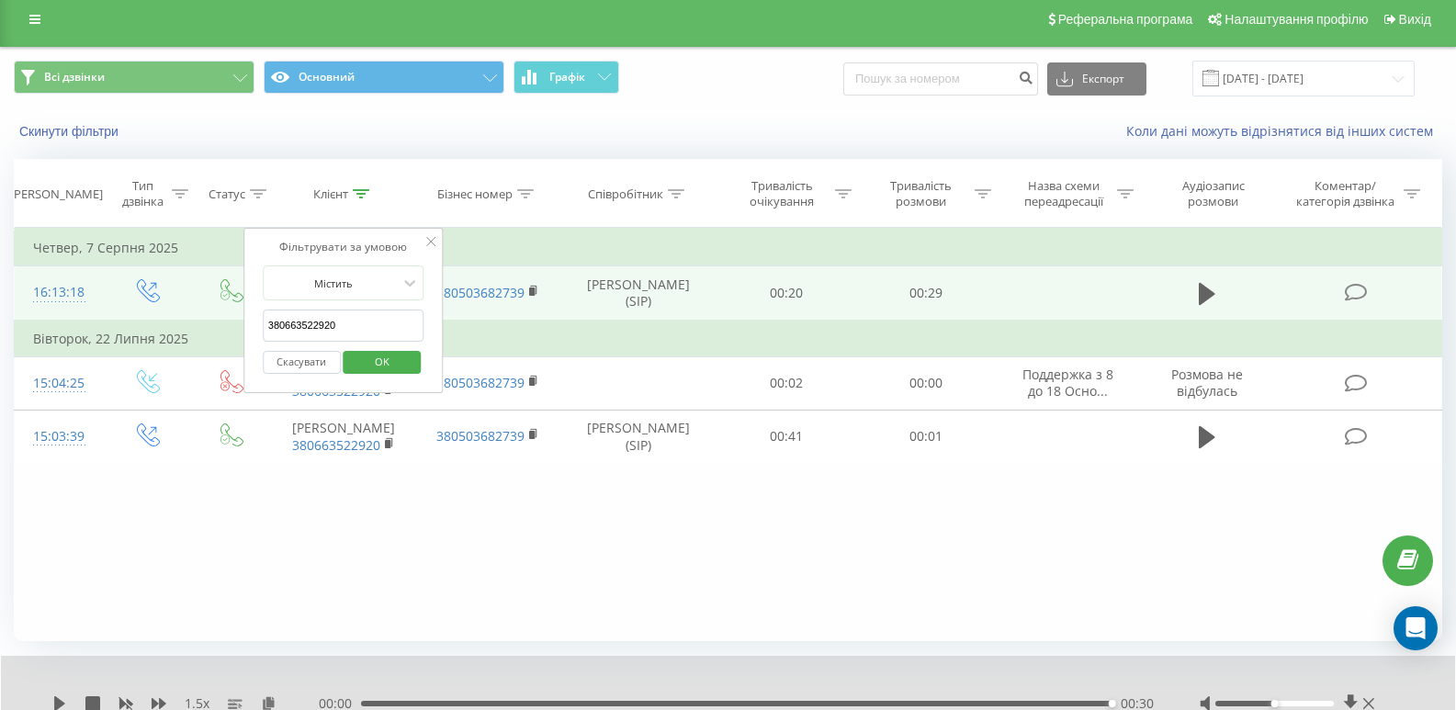
click at [350, 324] on input "380663522920" at bounding box center [344, 326] width 162 height 32
paste input "963695325"
type input "380963695325"
click at [387, 361] on span "OK" at bounding box center [381, 361] width 51 height 28
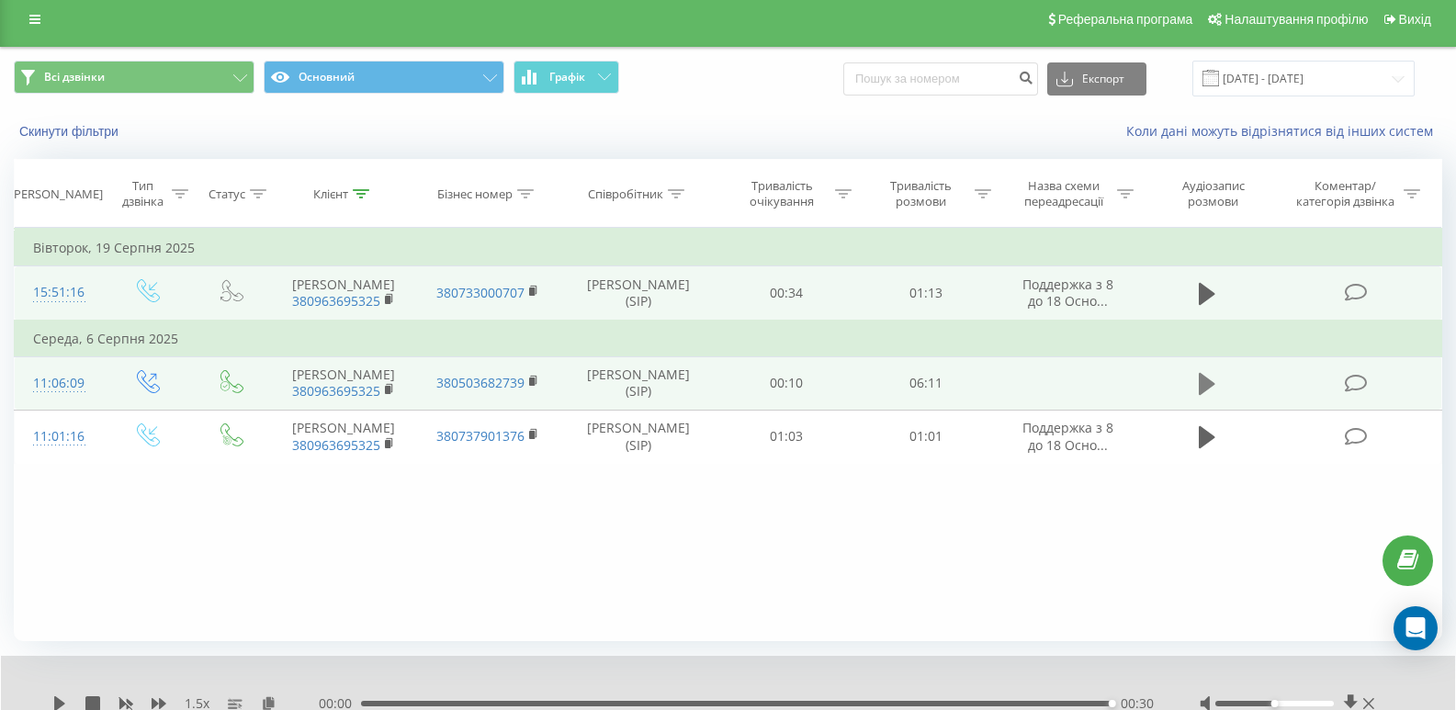
click at [1197, 398] on button at bounding box center [1207, 384] width 28 height 28
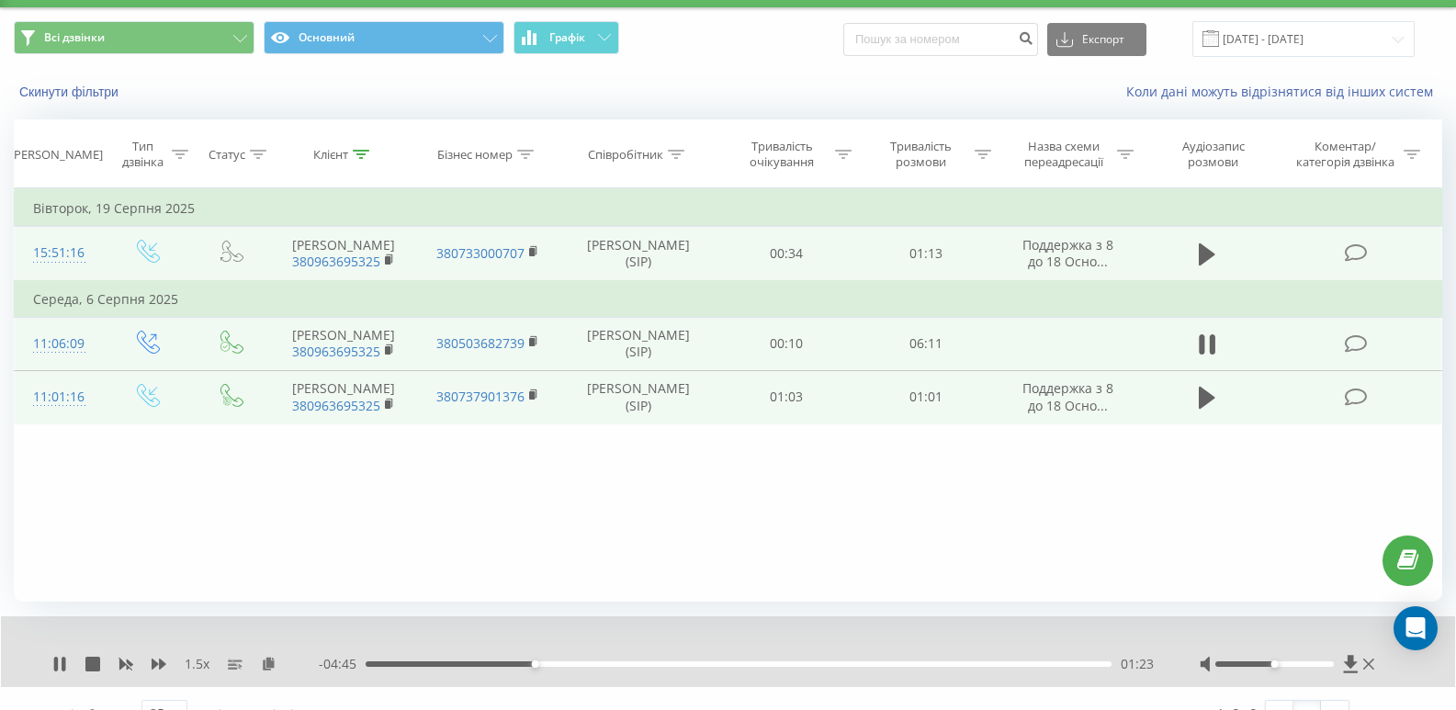
scroll to position [79, 0]
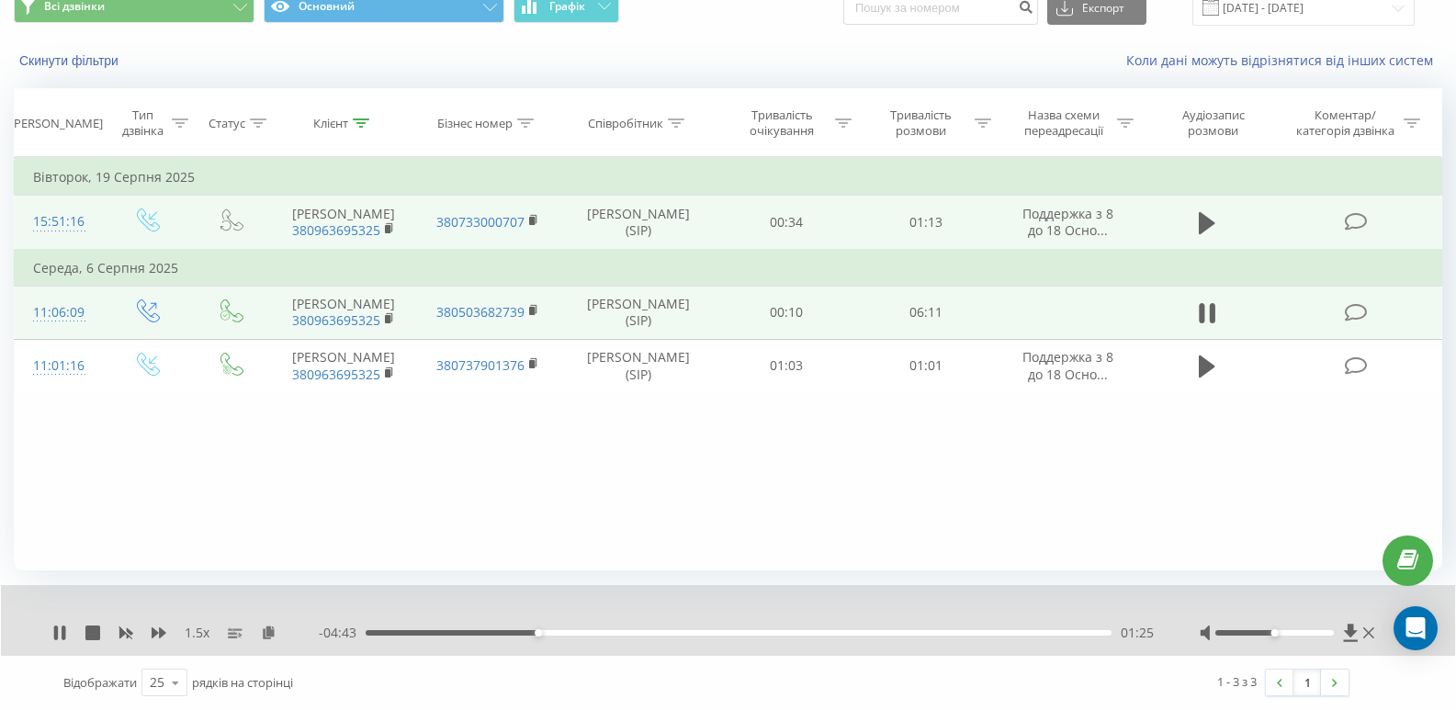
click at [549, 632] on div "01:25" at bounding box center [739, 633] width 746 height 6
click at [561, 633] on div "01:32" at bounding box center [739, 633] width 746 height 6
click at [570, 633] on div "01:38" at bounding box center [739, 633] width 746 height 6
click at [619, 634] on div "02:05" at bounding box center [739, 633] width 746 height 6
click at [633, 633] on div "02:06" at bounding box center [739, 633] width 746 height 6
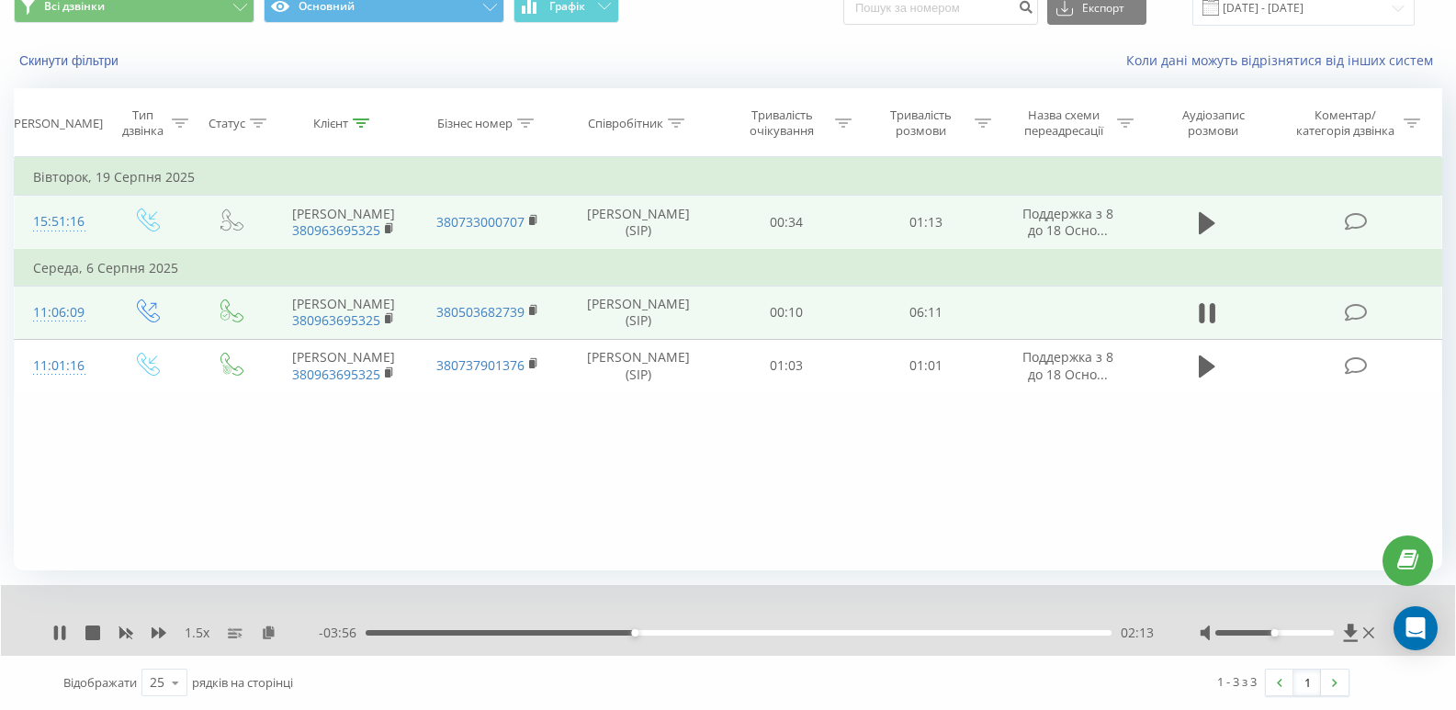
click at [646, 632] on div "02:13" at bounding box center [739, 633] width 746 height 6
click at [660, 629] on div "- 03:48 02:20 02:20" at bounding box center [736, 633] width 835 height 18
click at [663, 631] on div "02:21" at bounding box center [739, 633] width 746 height 6
click at [677, 632] on div "02:34" at bounding box center [739, 633] width 746 height 6
click at [691, 632] on div "02:41" at bounding box center [739, 633] width 746 height 6
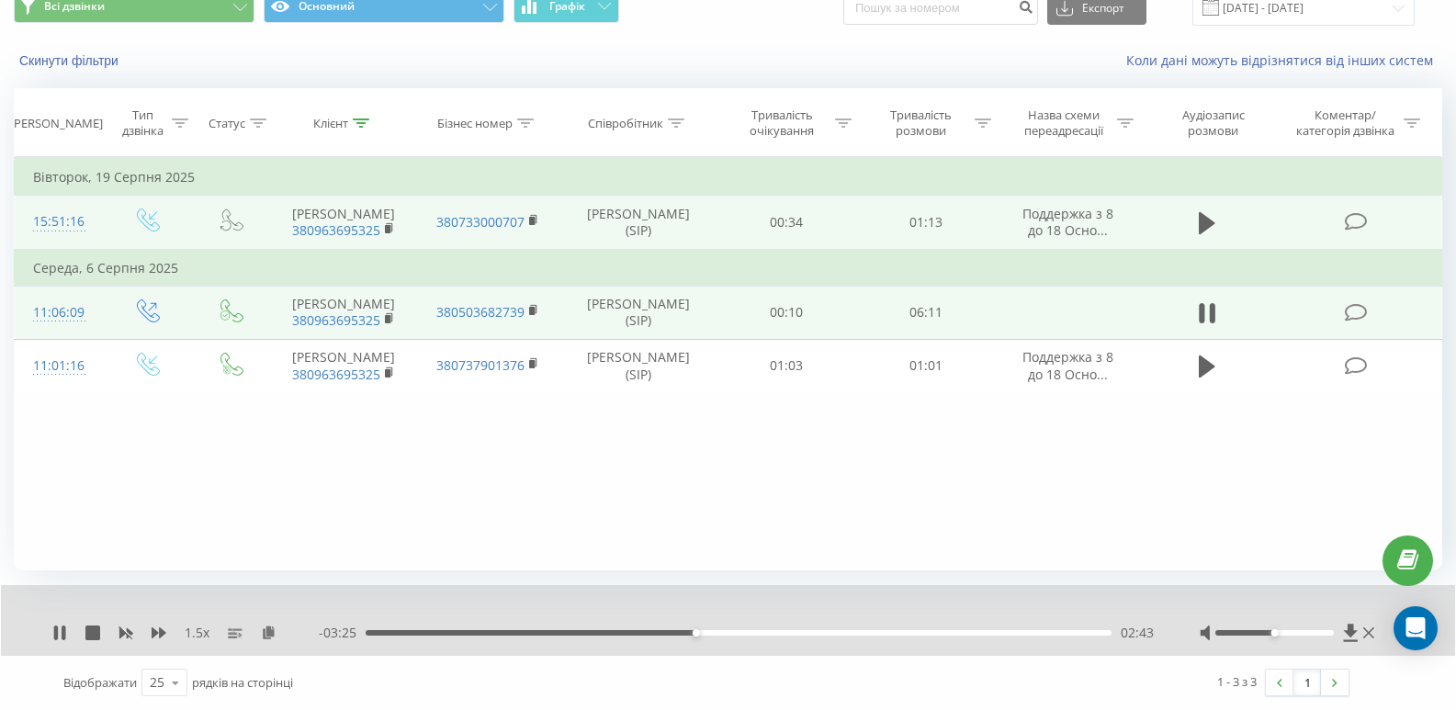
click at [707, 633] on div "02:43" at bounding box center [739, 633] width 746 height 6
click at [727, 633] on div "02:51" at bounding box center [739, 633] width 746 height 6
click at [736, 633] on div "02:59" at bounding box center [739, 633] width 746 height 6
click at [747, 630] on div "03:08" at bounding box center [739, 633] width 746 height 6
click at [761, 630] on div "03:09" at bounding box center [739, 633] width 746 height 6
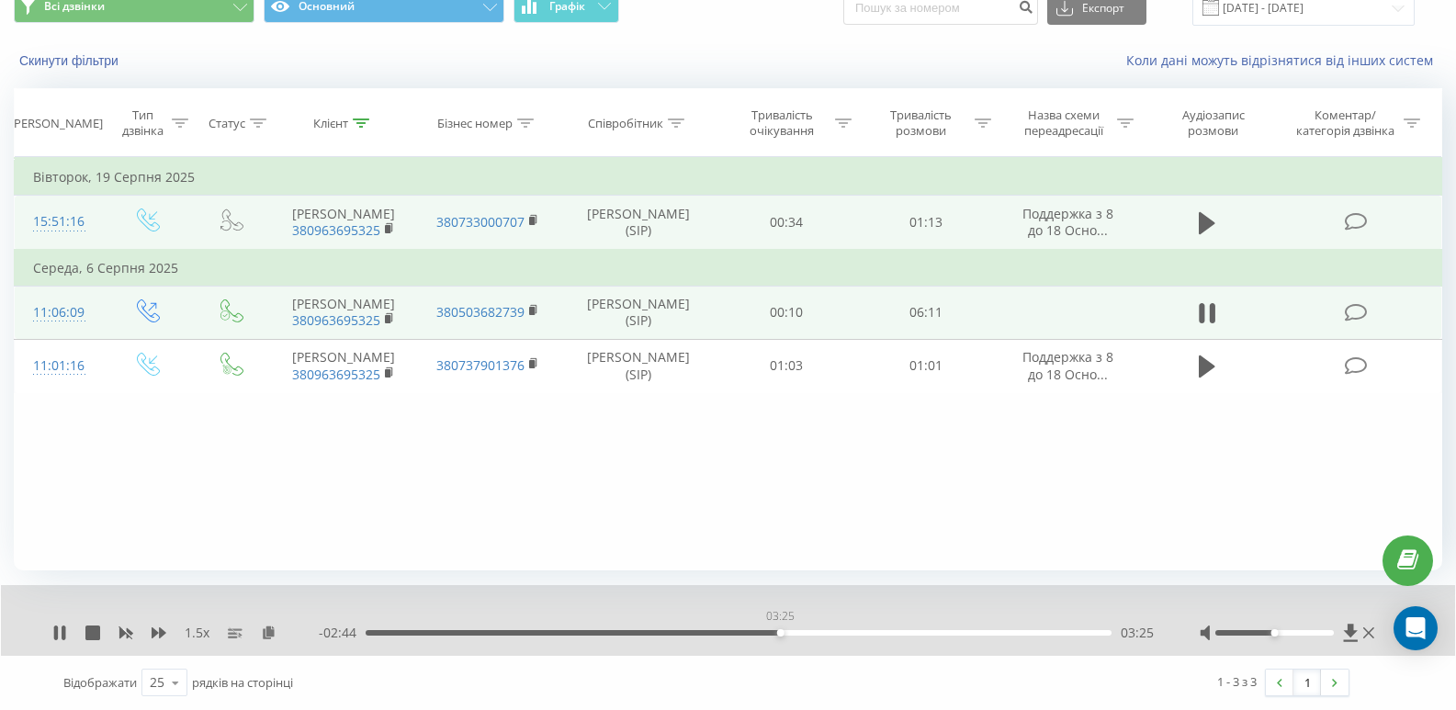
click at [780, 631] on div "03:25" at bounding box center [739, 633] width 746 height 6
click at [795, 634] on div "03:32" at bounding box center [739, 633] width 746 height 6
click at [806, 634] on div "03:33" at bounding box center [739, 633] width 746 height 6
click at [829, 634] on div "03:38" at bounding box center [739, 633] width 746 height 6
click at [848, 631] on div "03:53" at bounding box center [739, 633] width 746 height 6
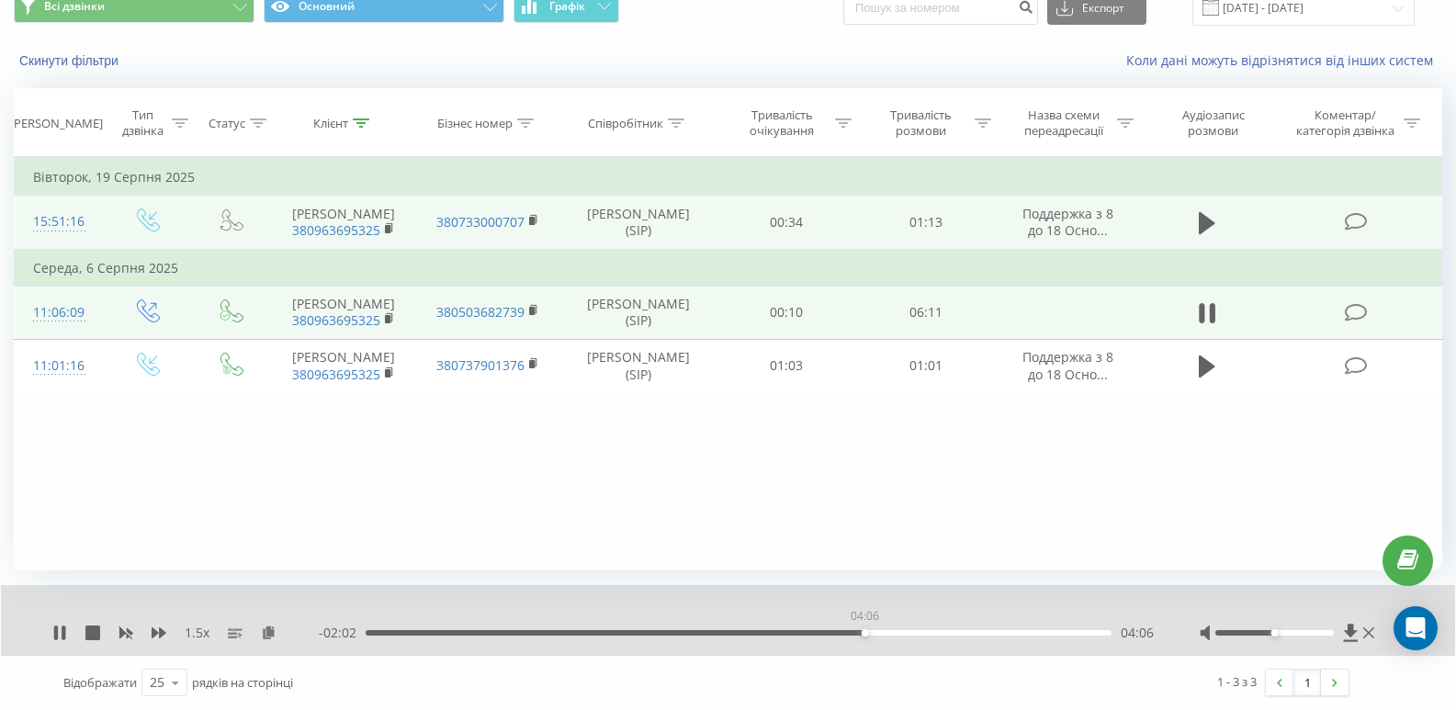
click at [864, 633] on div "04:06" at bounding box center [739, 633] width 746 height 6
click at [885, 636] on div "04:07" at bounding box center [739, 633] width 746 height 6
click at [898, 634] on div "04:18" at bounding box center [739, 633] width 746 height 6
click at [919, 632] on div "04:24" at bounding box center [739, 633] width 746 height 6
click at [955, 634] on div "04:42" at bounding box center [739, 633] width 746 height 6
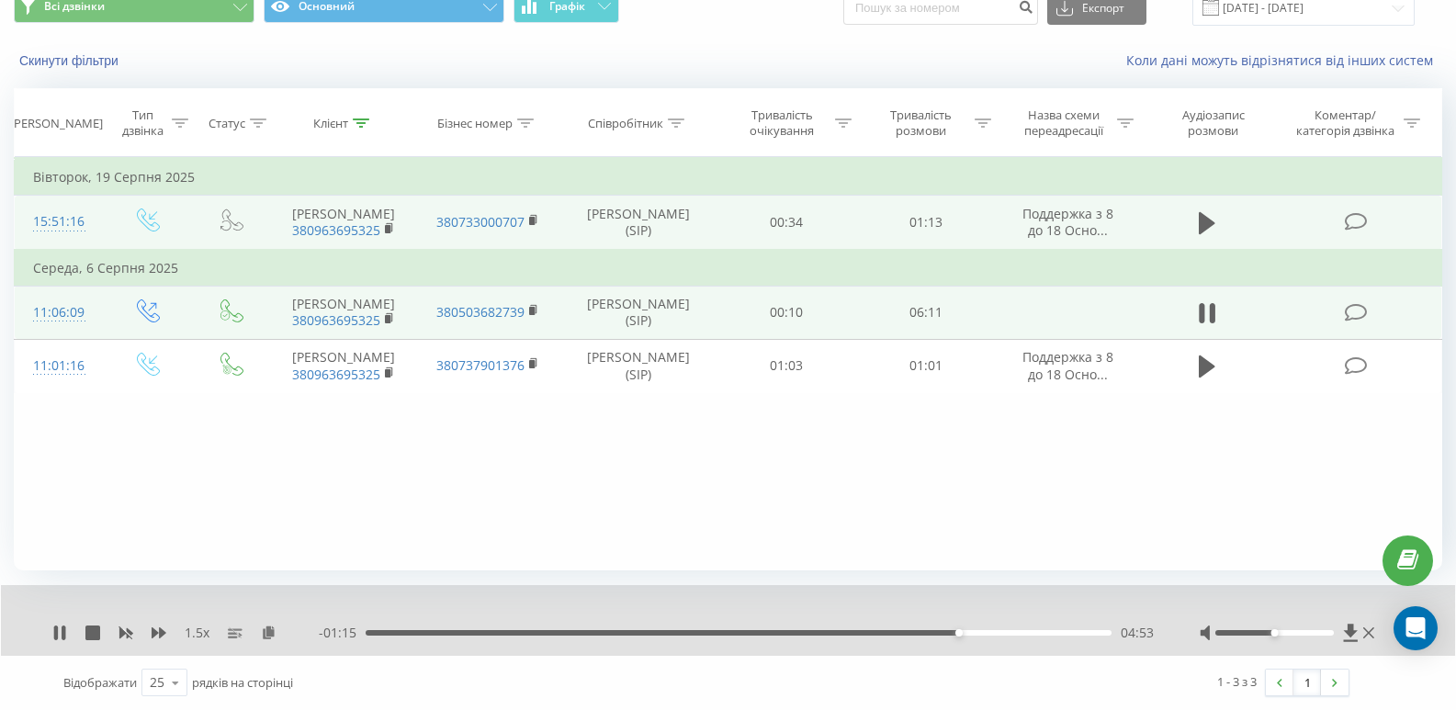
click at [982, 634] on div "04:53" at bounding box center [739, 633] width 746 height 6
click at [1018, 635] on div "05:05" at bounding box center [739, 633] width 746 height 6
click at [1039, 635] on div "05:23" at bounding box center [739, 633] width 746 height 6
click at [1054, 636] on div "05:33" at bounding box center [739, 633] width 746 height 6
click at [1079, 636] on div "05:41" at bounding box center [739, 633] width 746 height 6
